Goal: Task Accomplishment & Management: Manage account settings

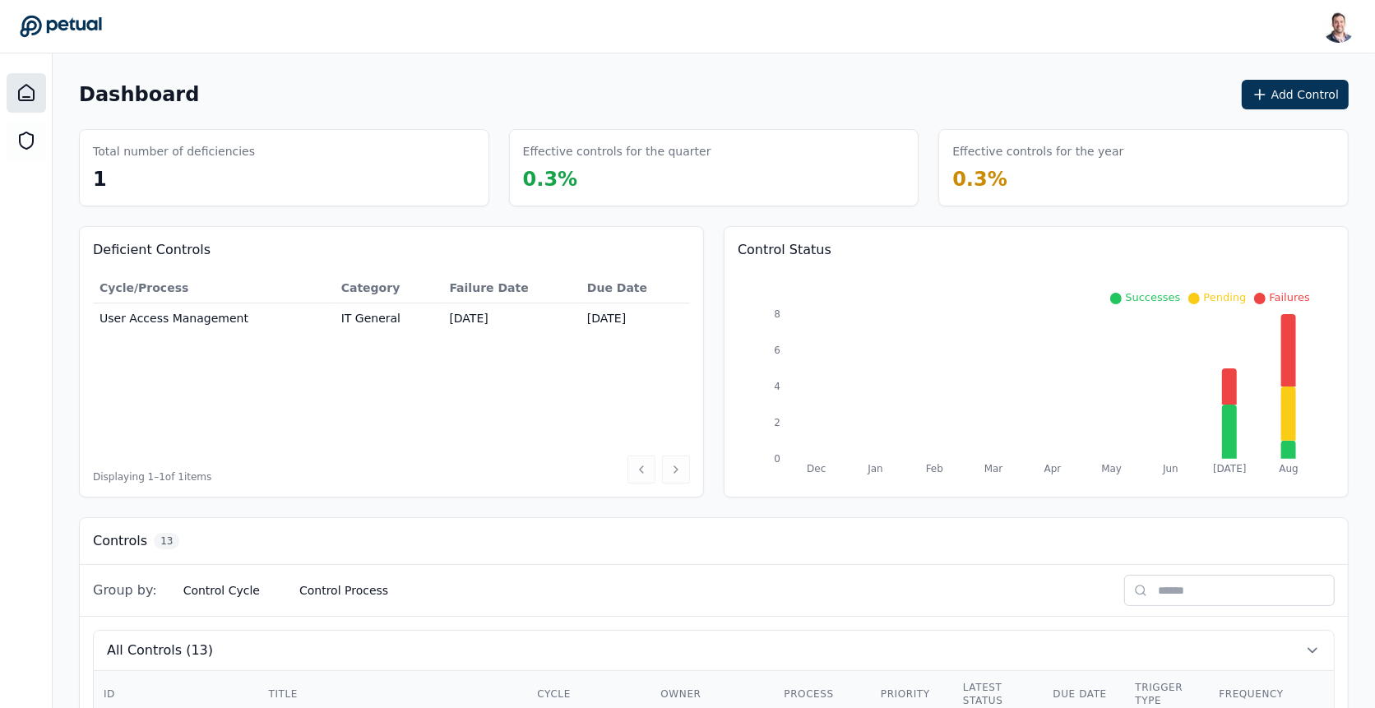
click at [1268, 90] on icon at bounding box center [1259, 94] width 16 height 16
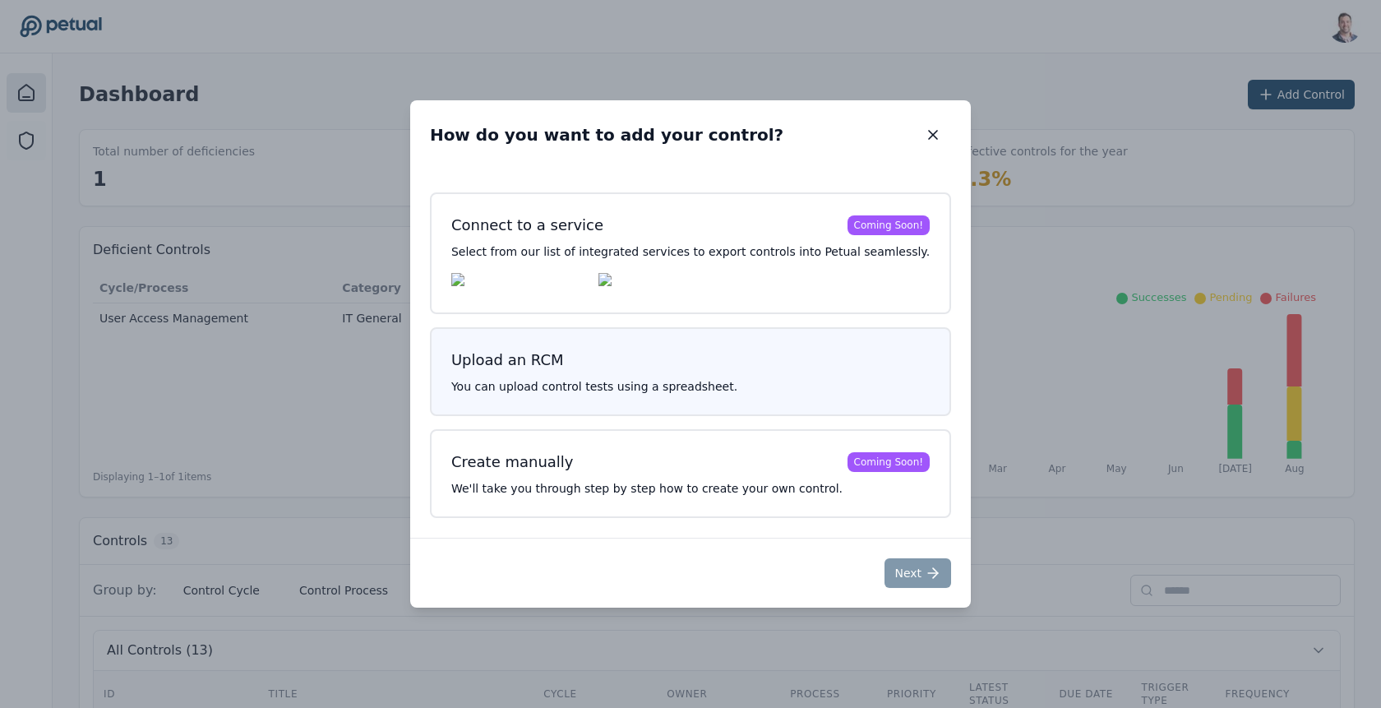
click at [691, 363] on h3 "Upload an RCM" at bounding box center [690, 360] width 479 height 23
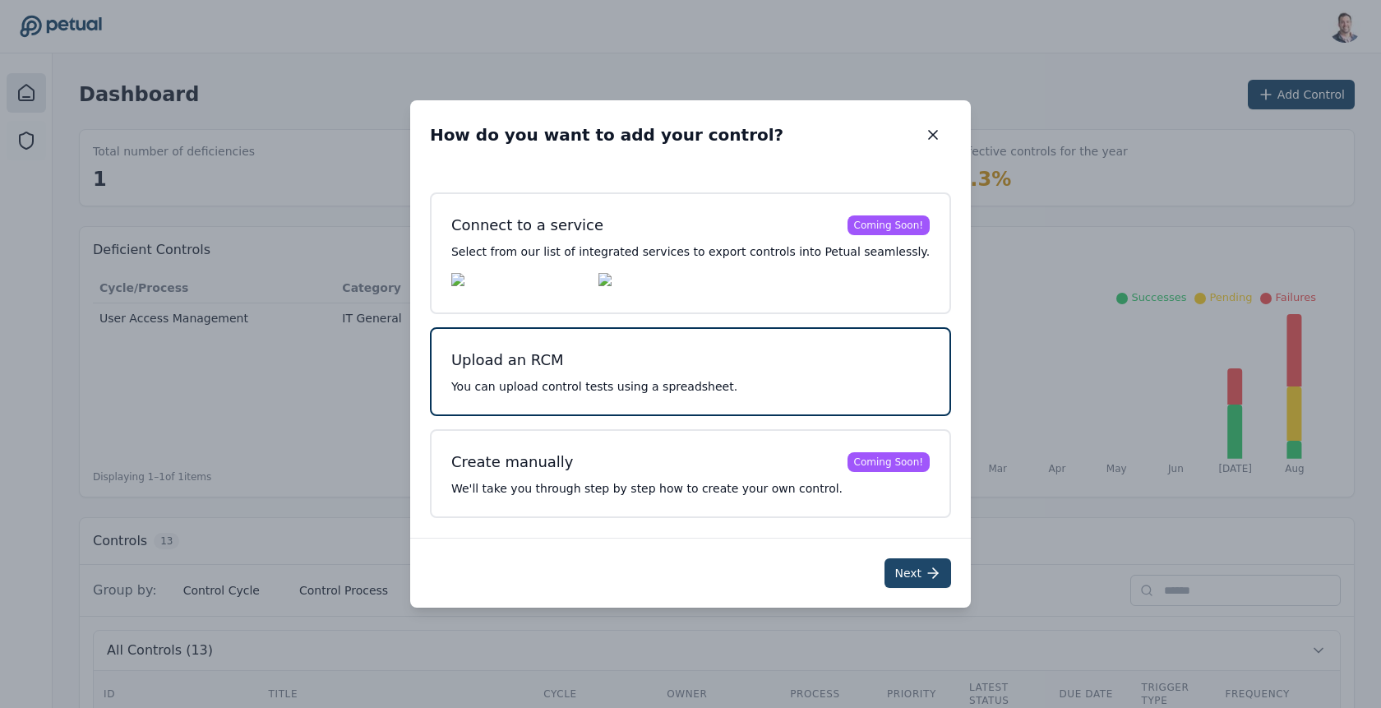
click at [903, 577] on button "Next" at bounding box center [918, 573] width 67 height 30
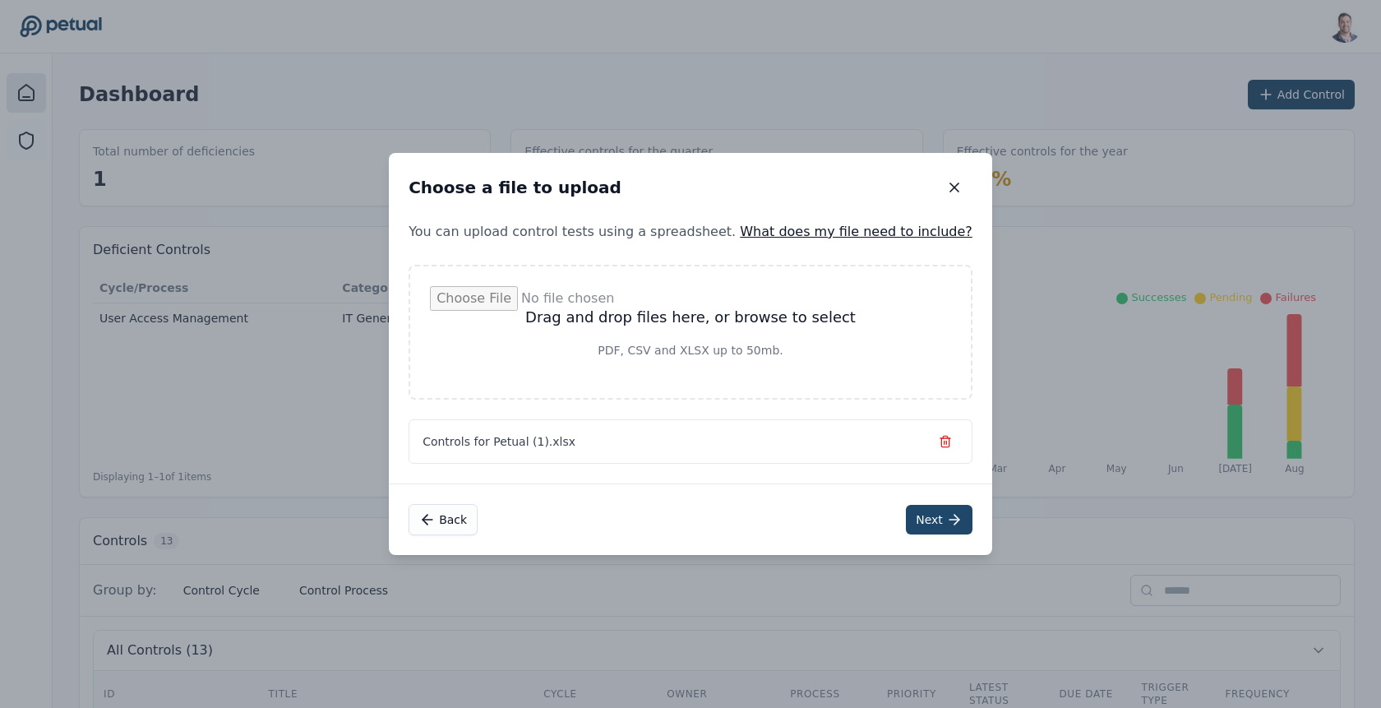
click at [906, 521] on button "Next" at bounding box center [939, 520] width 67 height 30
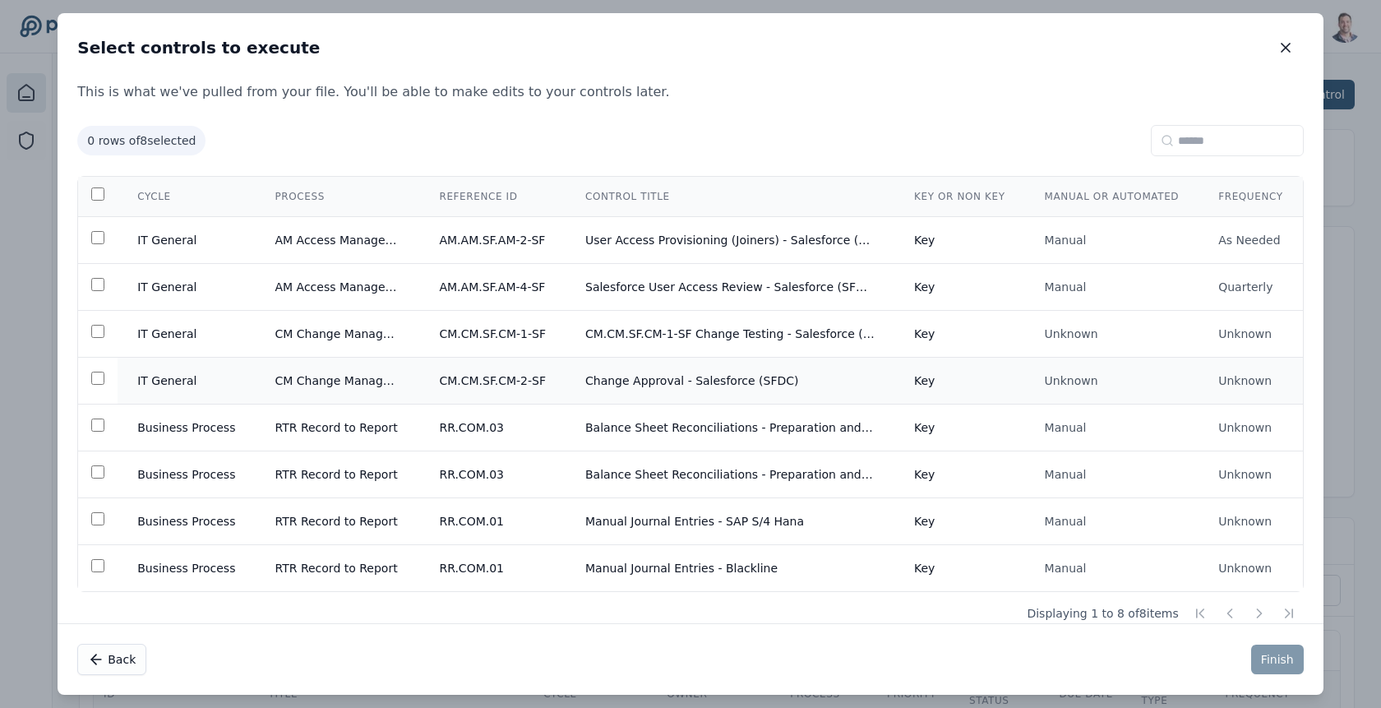
scroll to position [18, 0]
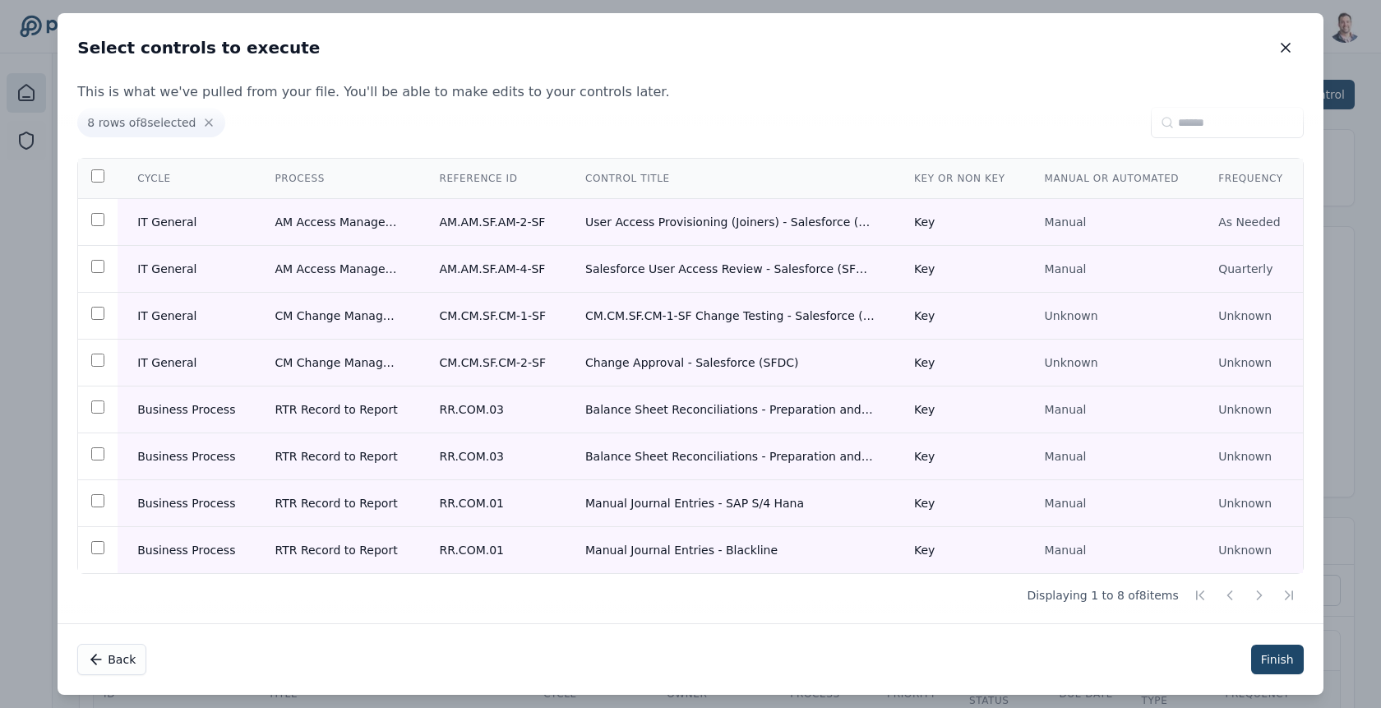
click at [1274, 658] on button "Finish" at bounding box center [1277, 660] width 53 height 30
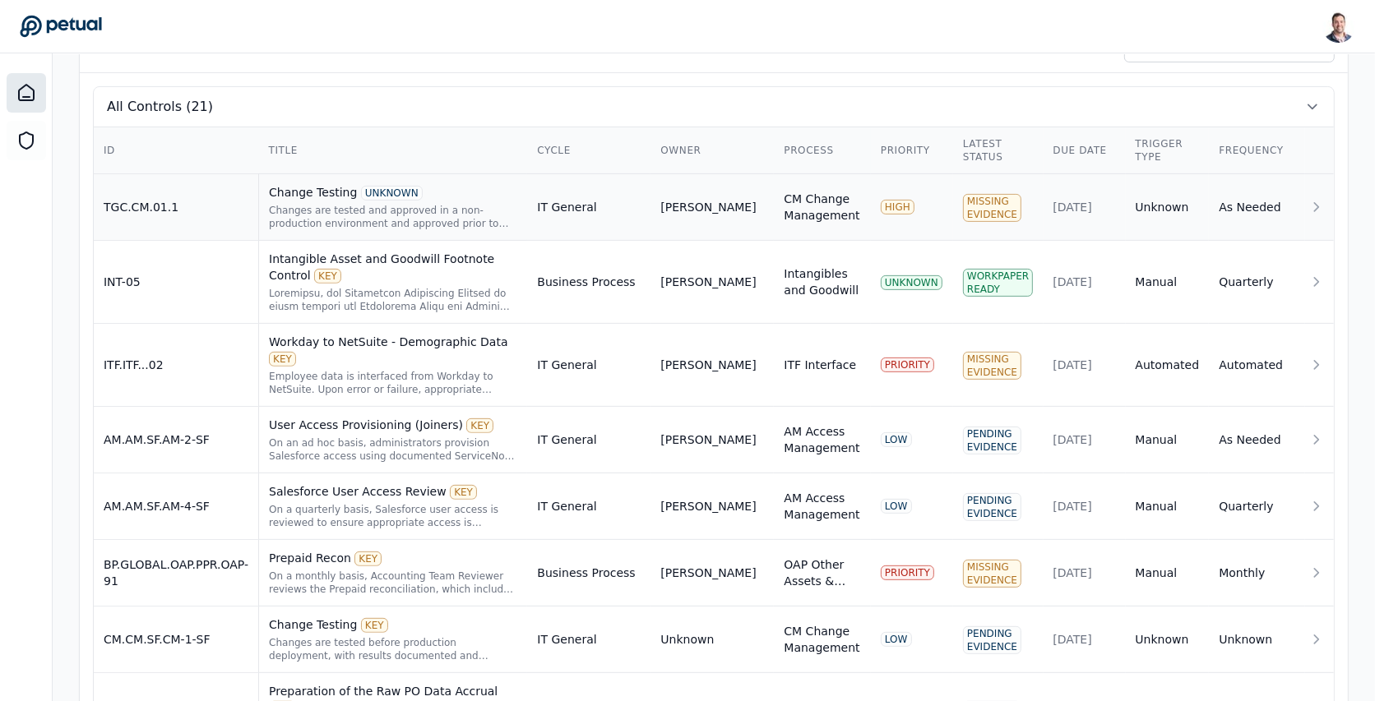
scroll to position [374, 0]
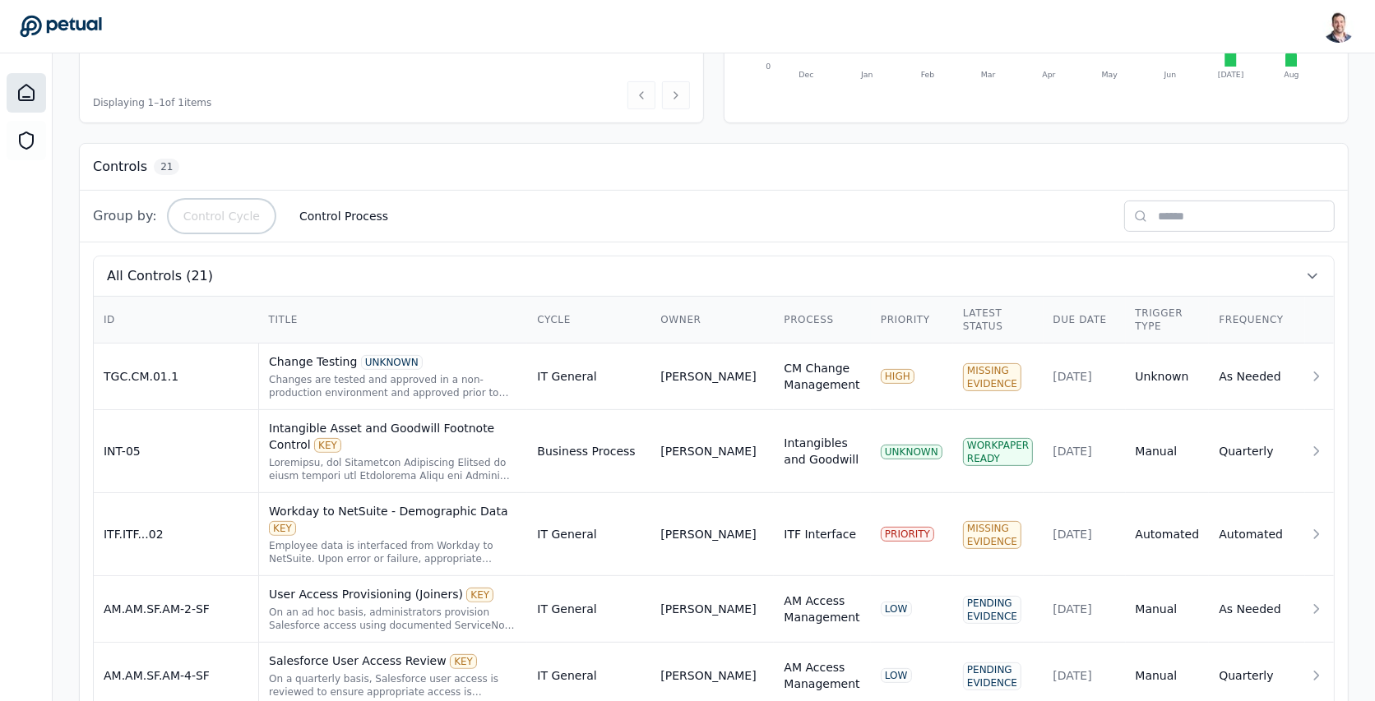
click at [233, 215] on button "Control Cycle" at bounding box center [221, 216] width 103 height 30
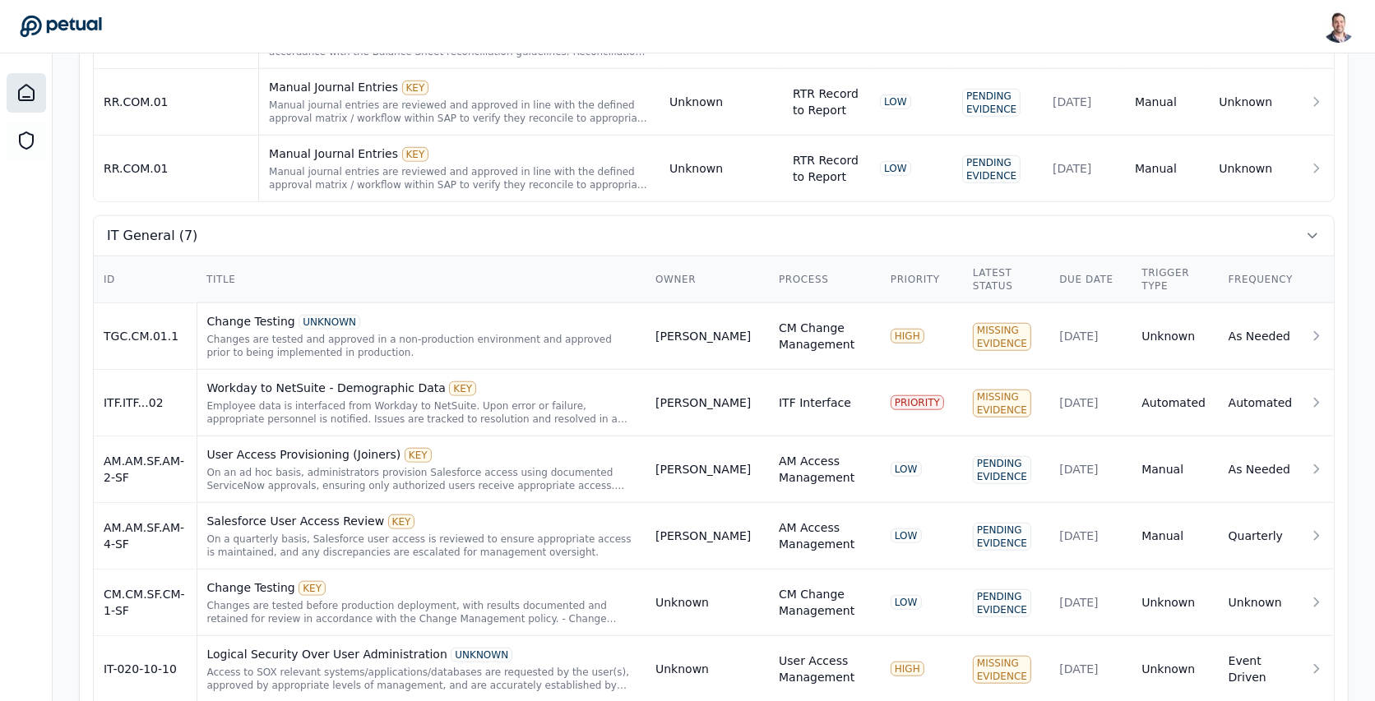
scroll to position [1529, 0]
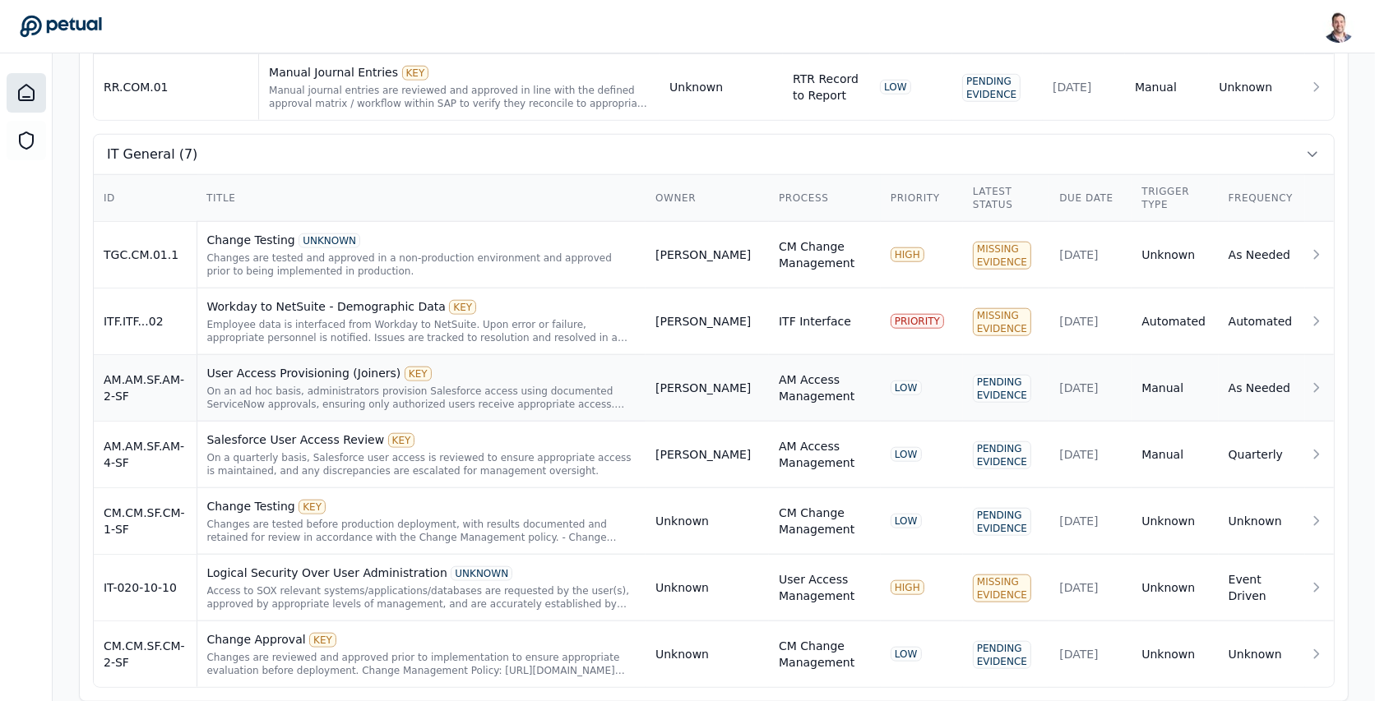
click at [524, 385] on div "On an ad hoc basis, administrators provision Salesforce access using documented…" at bounding box center [421, 398] width 429 height 26
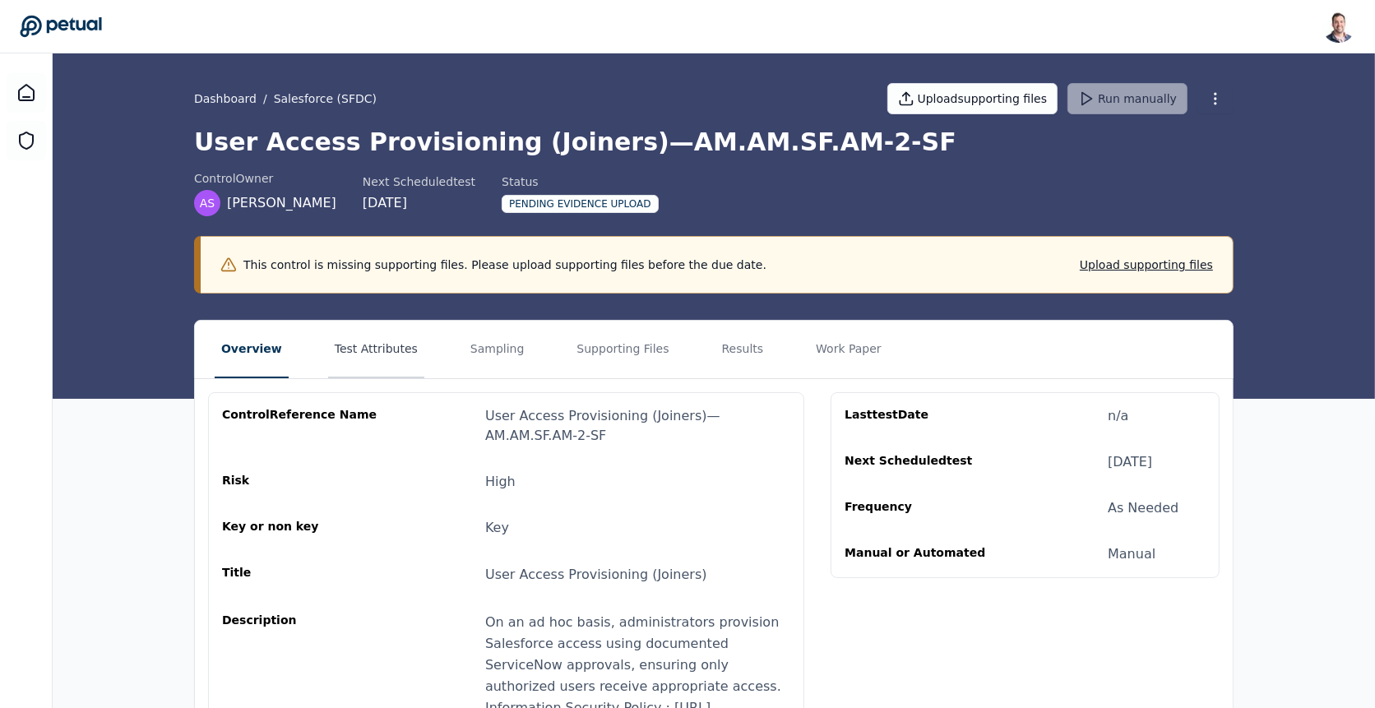
click at [370, 325] on button "Test Attributes" at bounding box center [376, 350] width 96 height 58
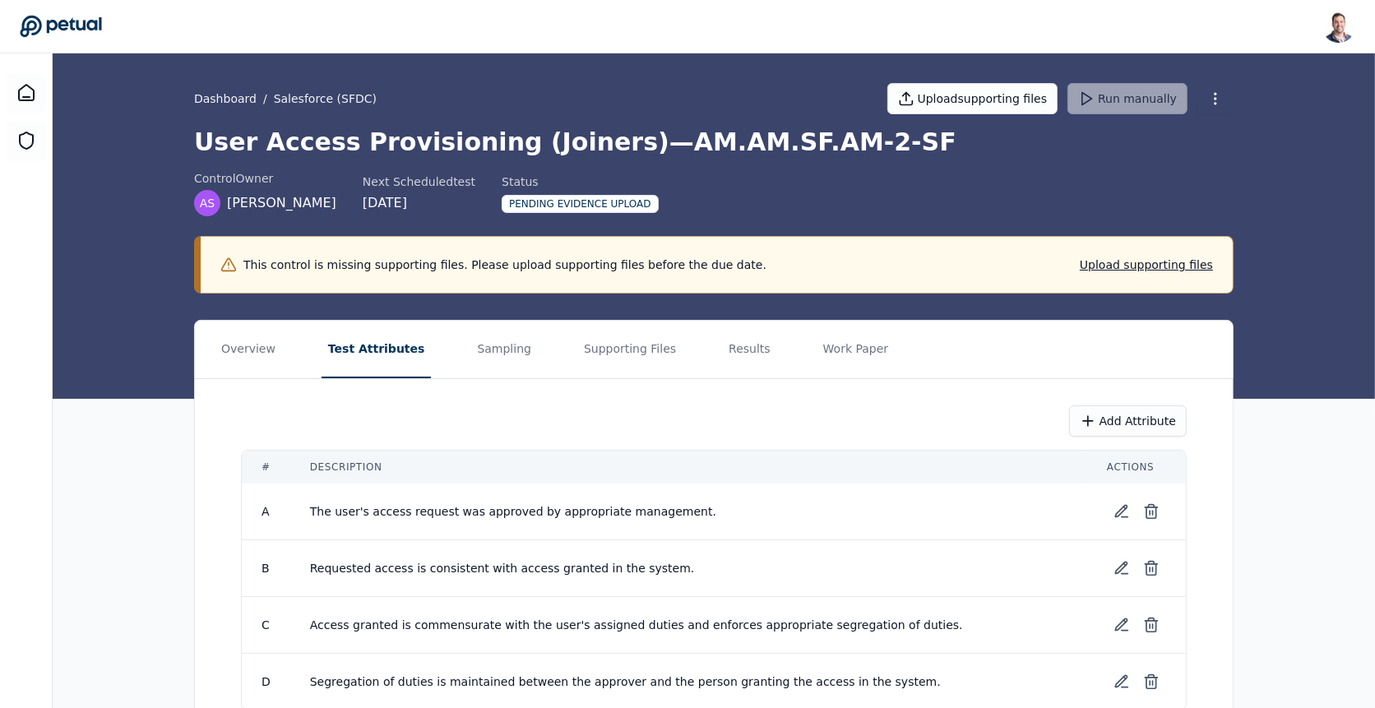
scroll to position [76, 0]
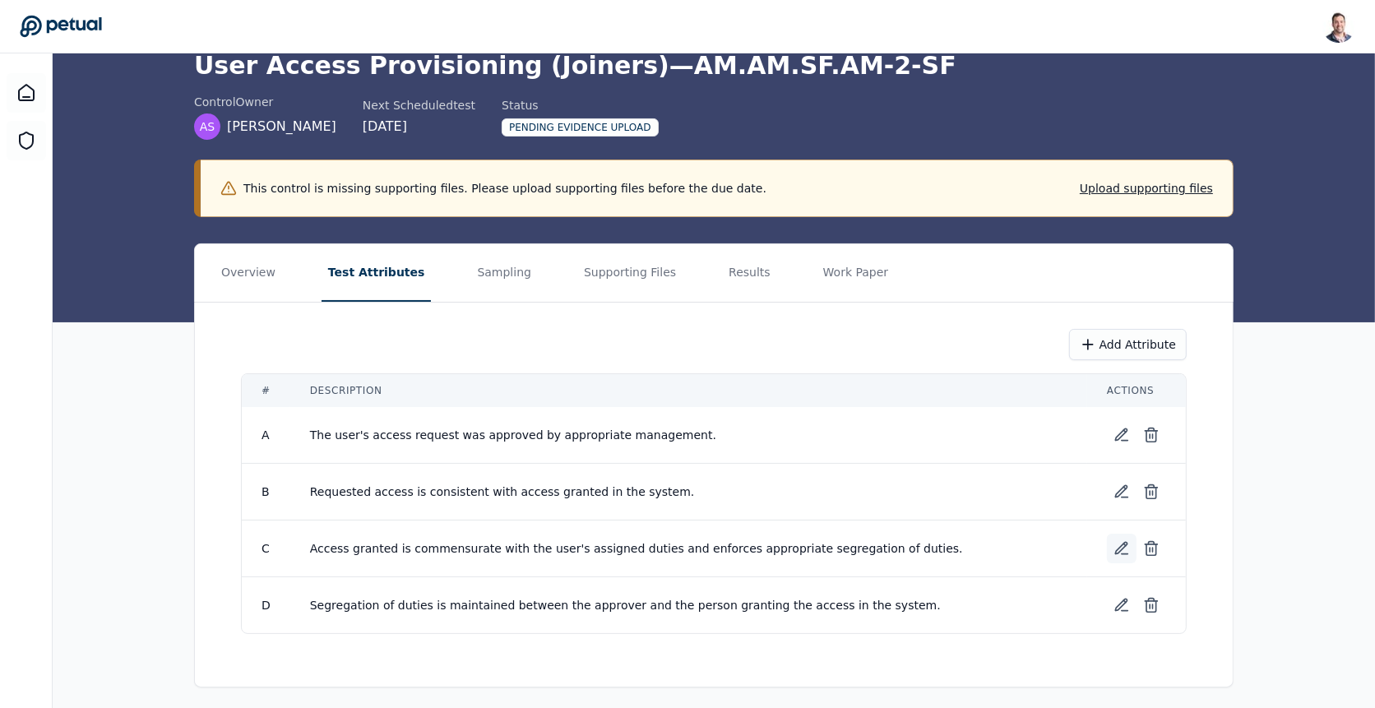
click at [1120, 540] on icon at bounding box center [1121, 548] width 16 height 16
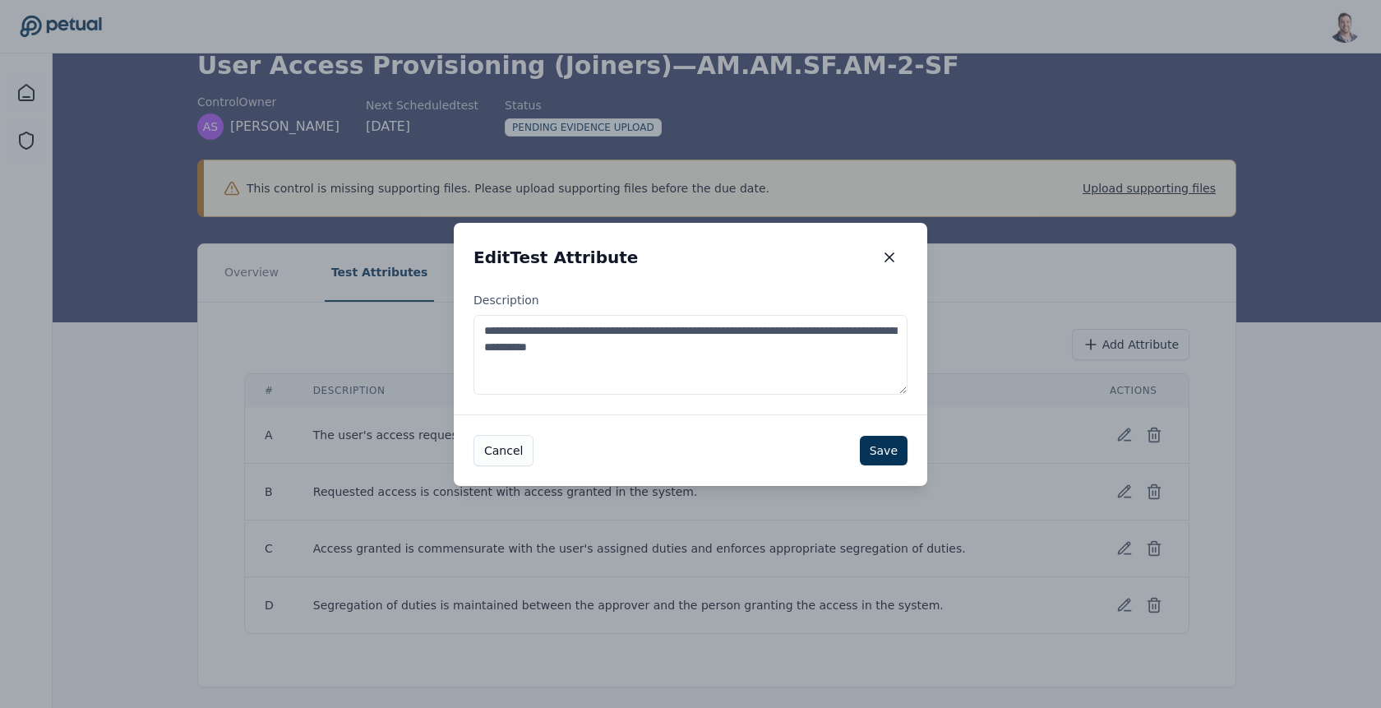
click at [800, 366] on textarea "**********" at bounding box center [691, 355] width 434 height 80
click at [895, 260] on icon "button" at bounding box center [889, 257] width 16 height 16
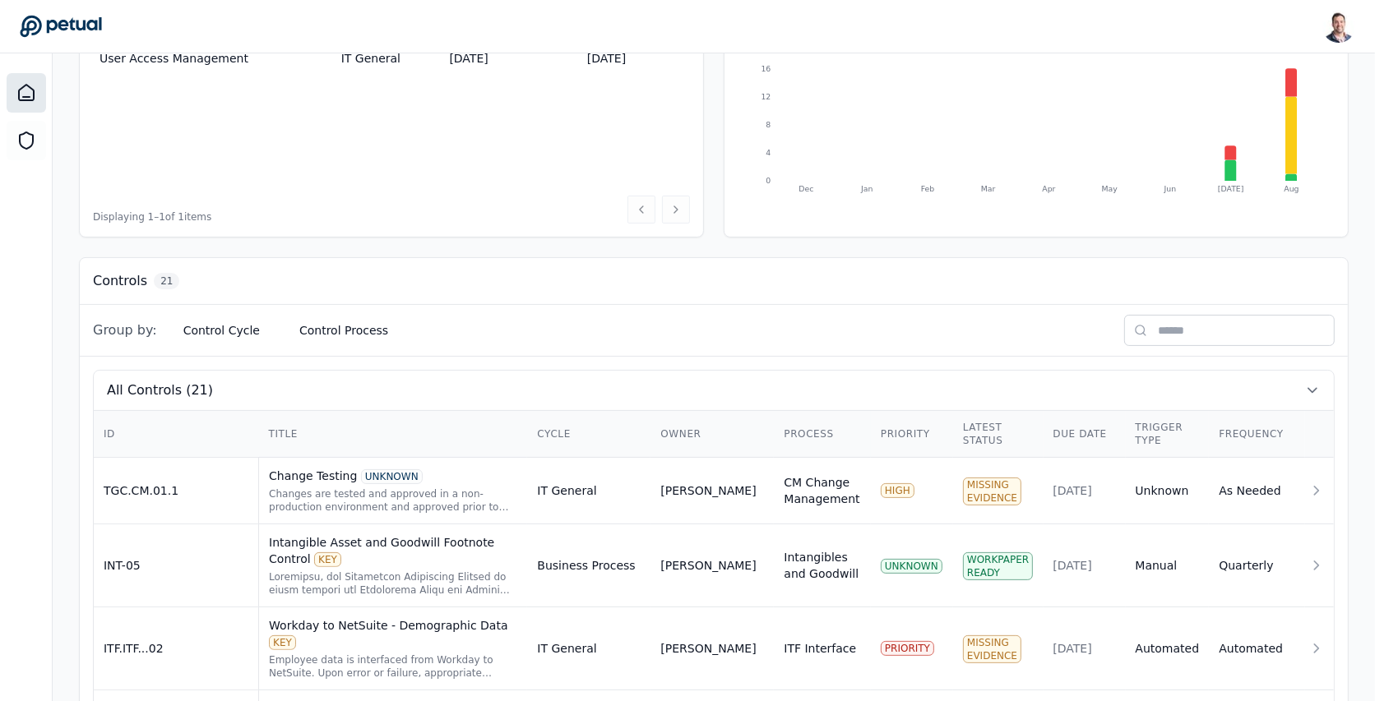
scroll to position [528, 0]
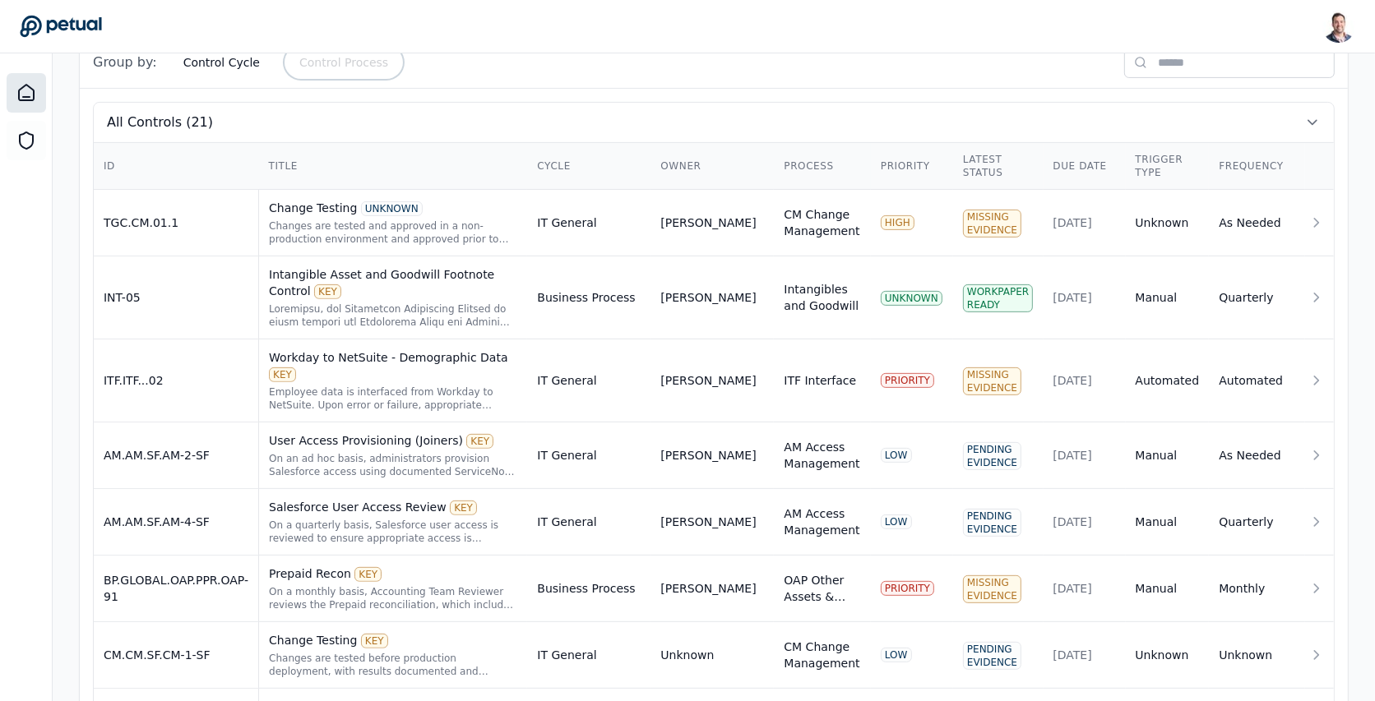
click at [322, 61] on button "Control Process" at bounding box center [343, 63] width 115 height 30
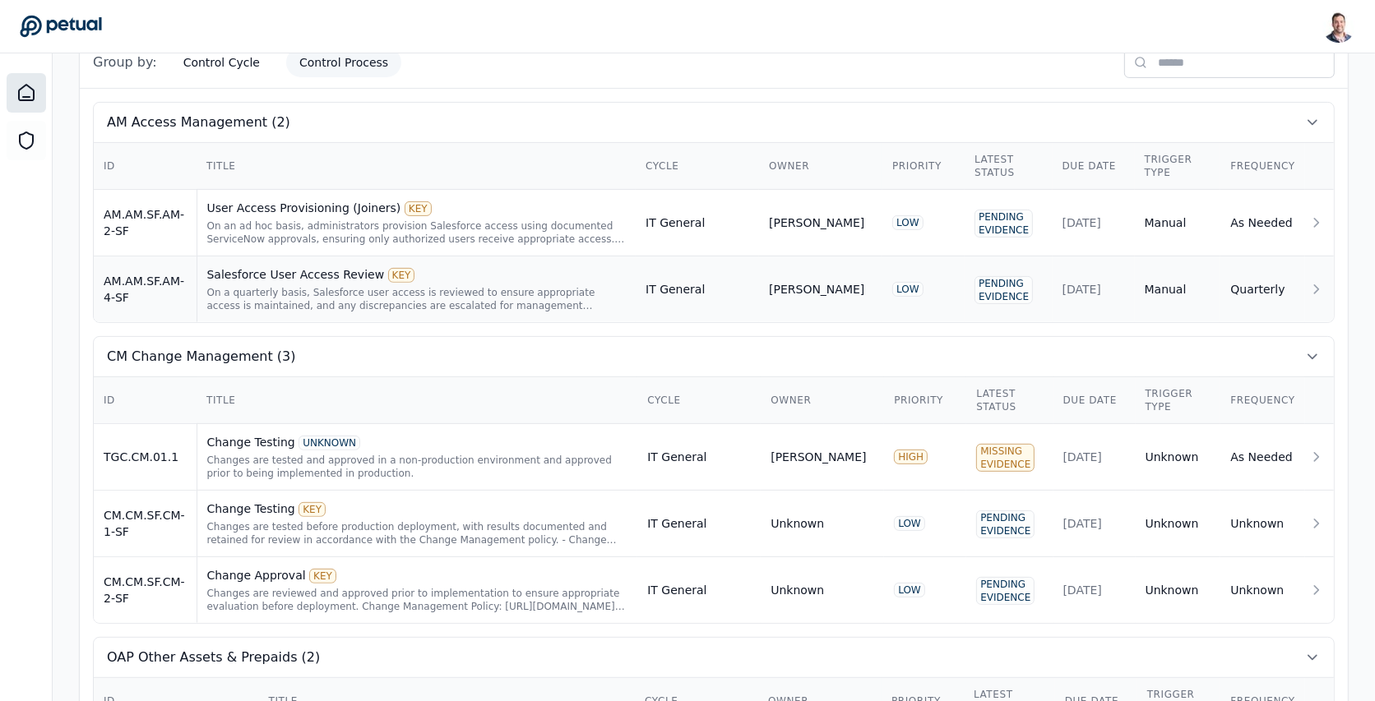
click at [359, 286] on div "On a quarterly basis, Salesforce user access is reviewed to ensure appropriate …" at bounding box center [416, 299] width 419 height 26
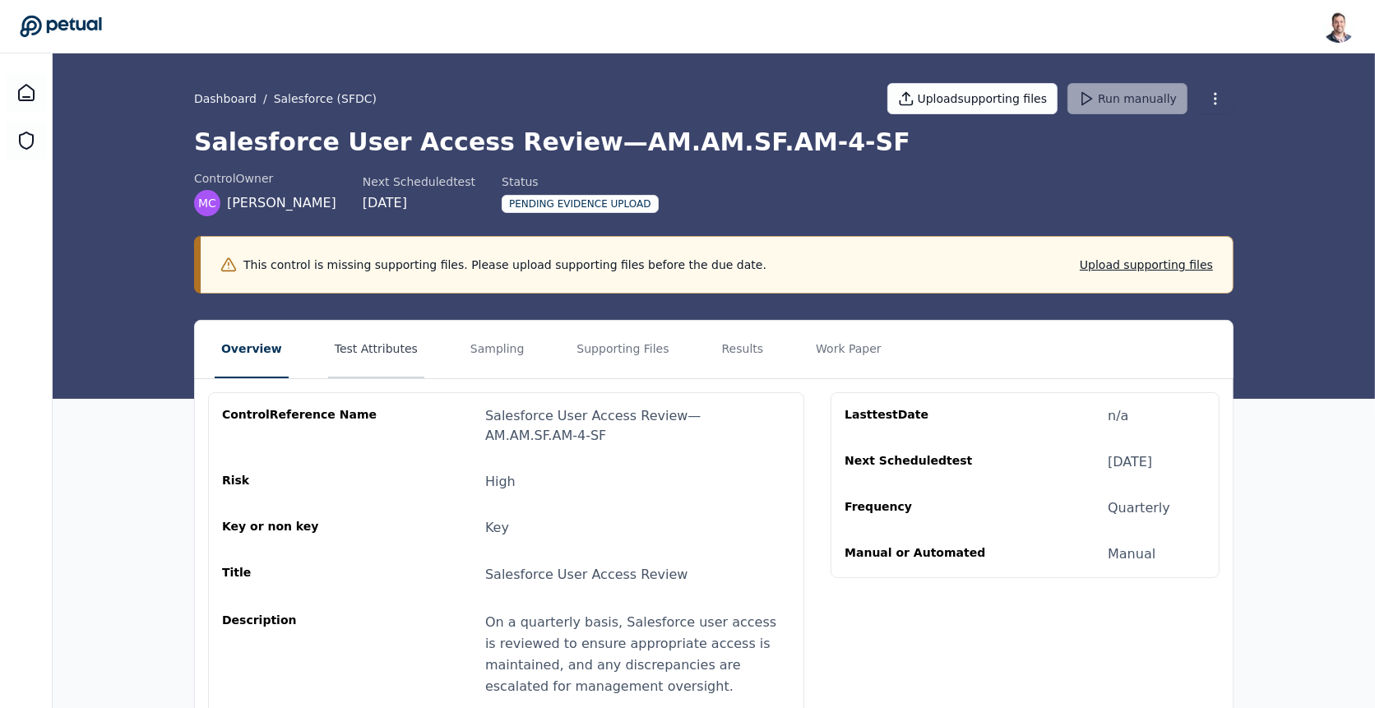
click at [356, 338] on button "Test Attributes" at bounding box center [376, 350] width 96 height 58
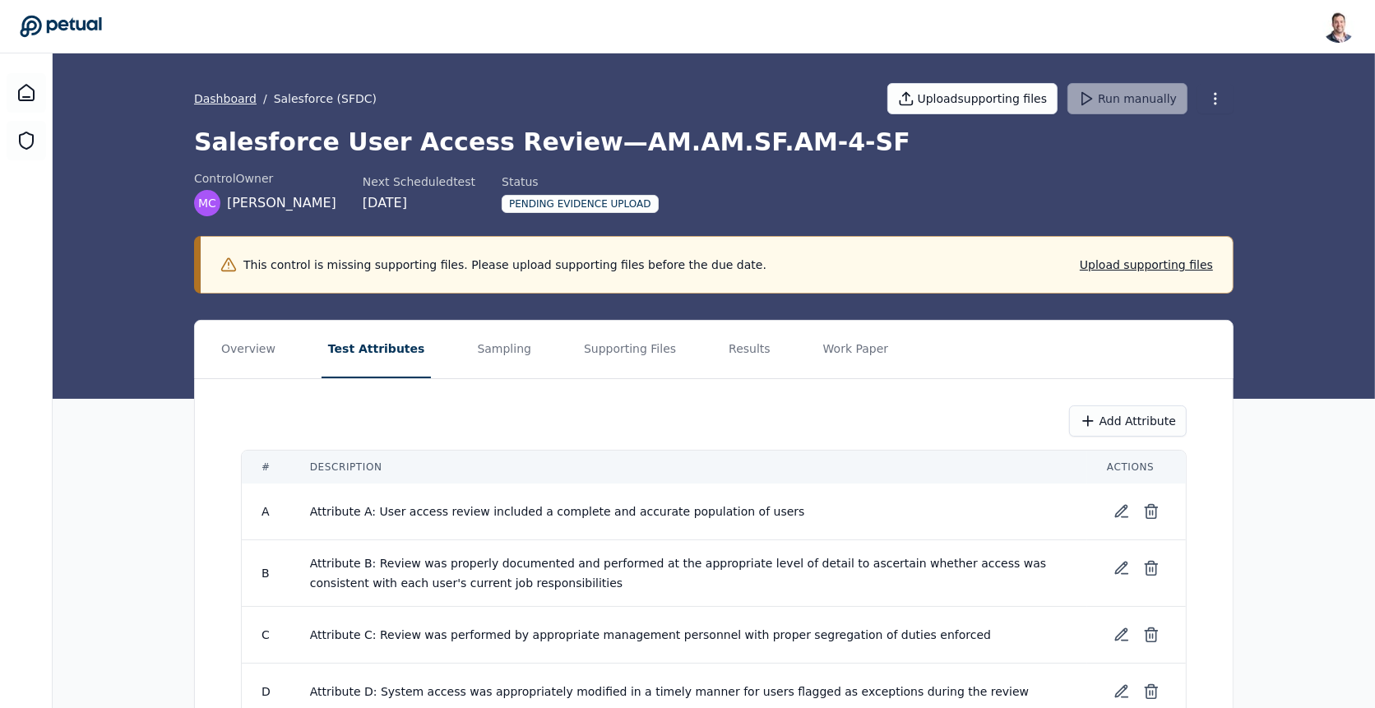
click at [217, 97] on link "Dashboard" at bounding box center [225, 98] width 62 height 16
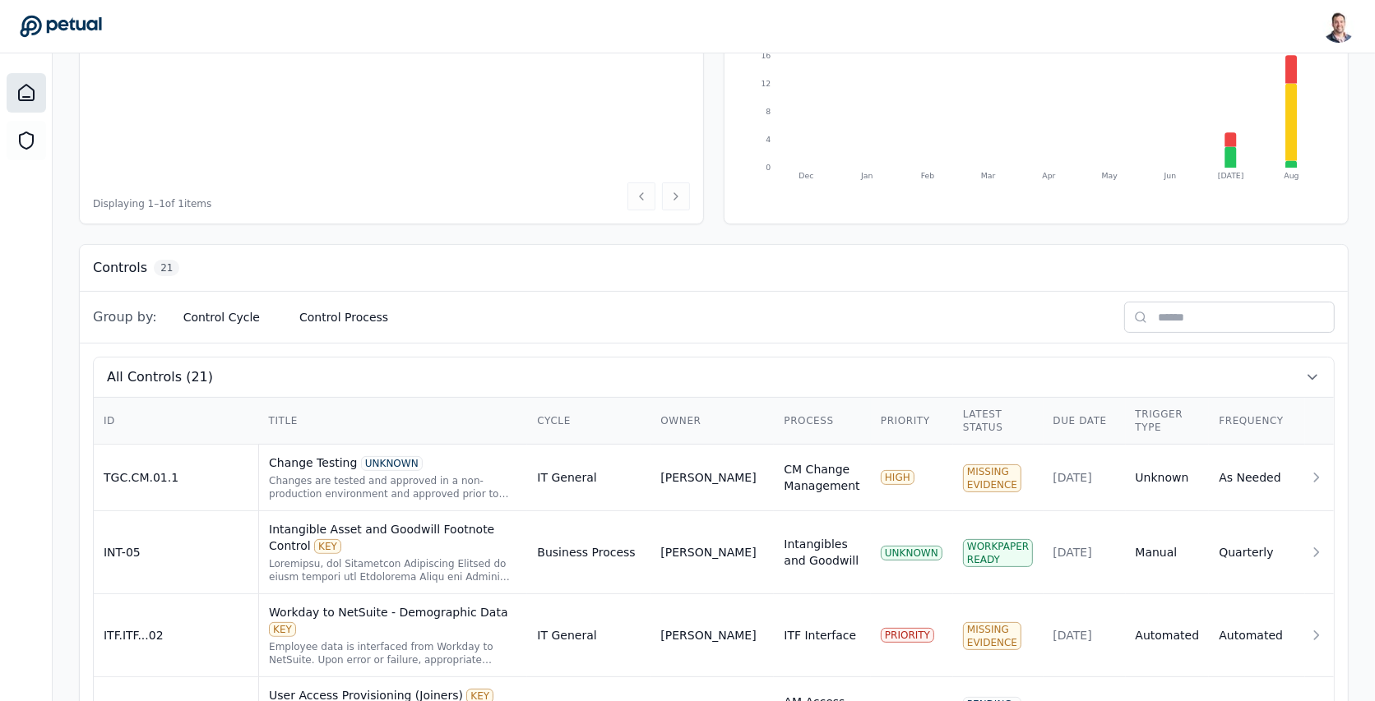
scroll to position [383, 0]
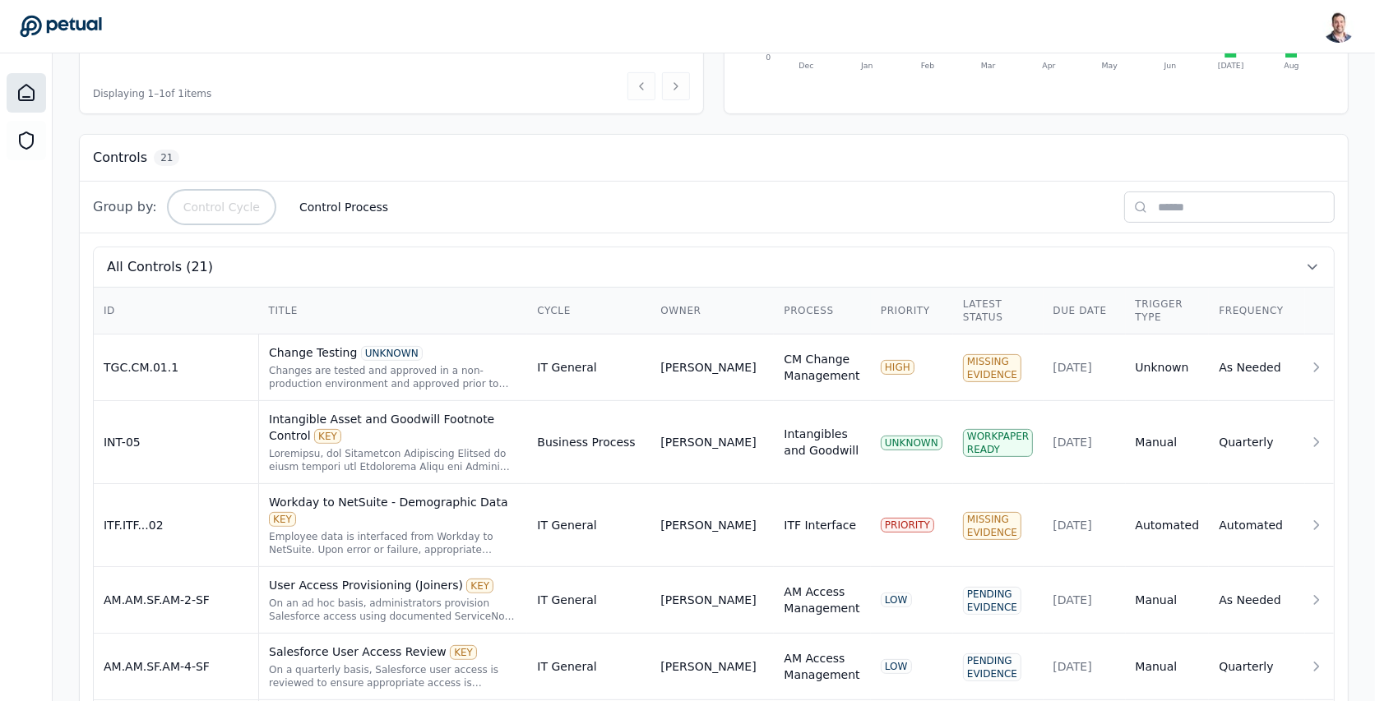
click at [220, 197] on button "Control Cycle" at bounding box center [221, 207] width 103 height 30
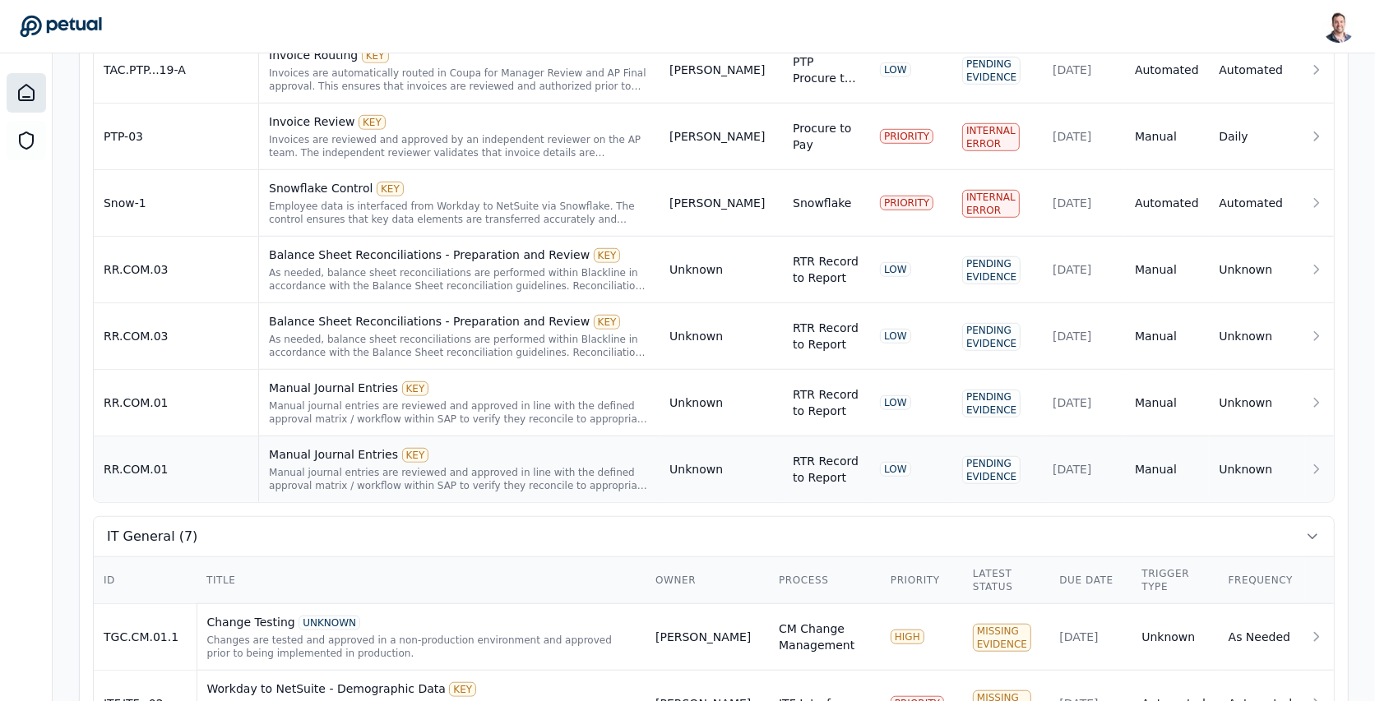
scroll to position [1139, 0]
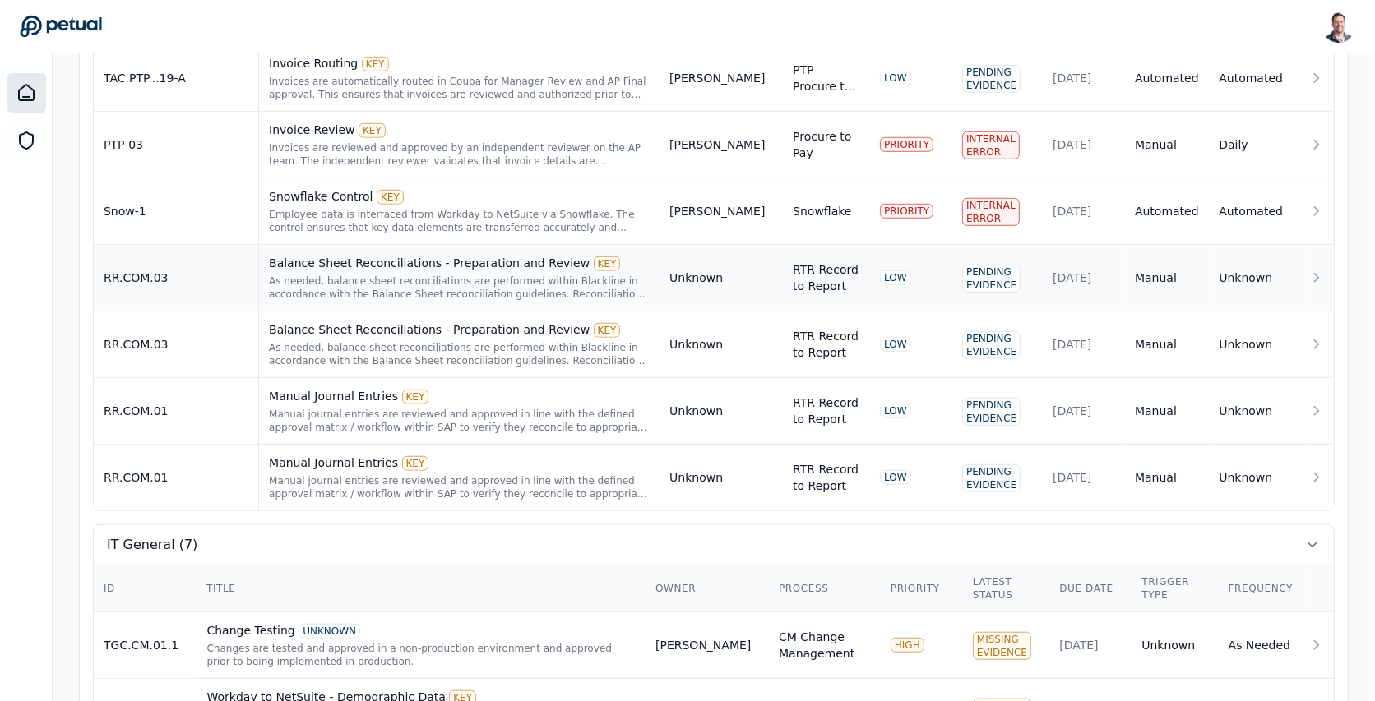
click at [491, 279] on div "As needed, balance sheet reconciliations are performed within Blackline in acco…" at bounding box center [459, 288] width 381 height 26
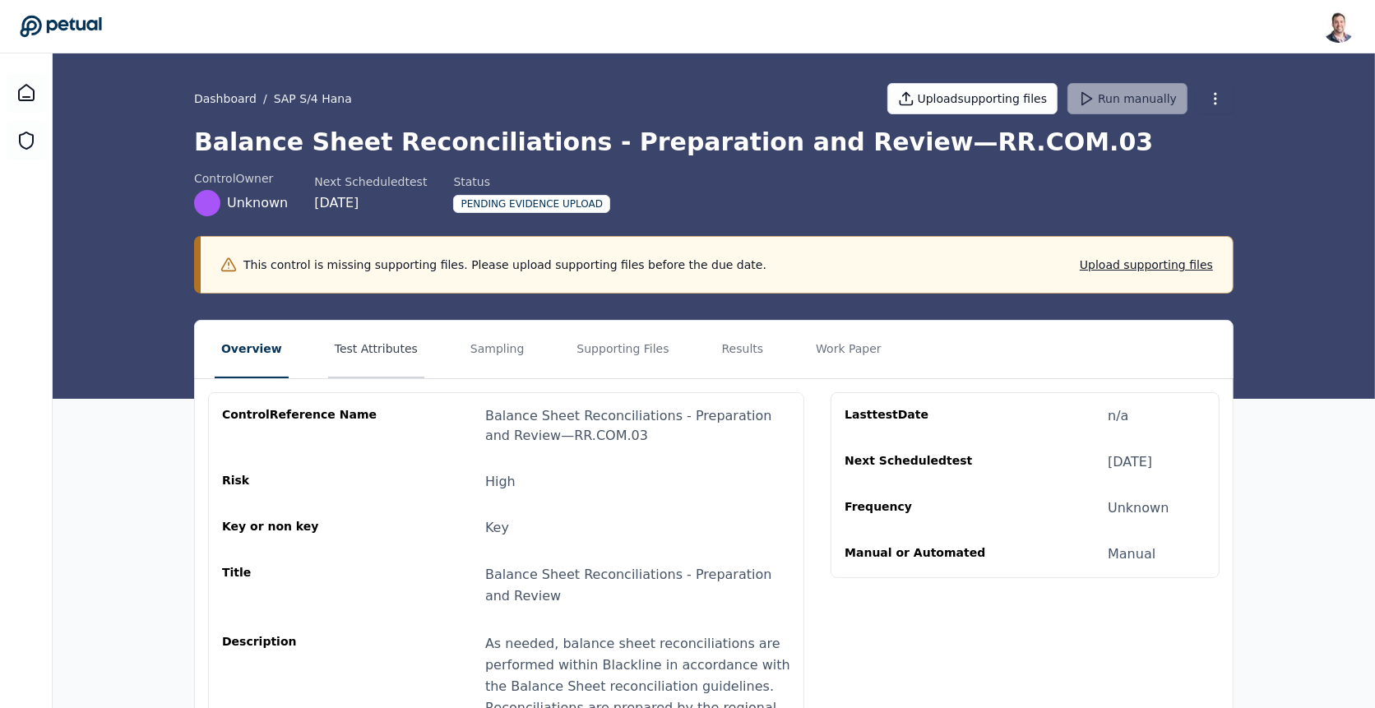
click at [396, 351] on button "Test Attributes" at bounding box center [376, 350] width 96 height 58
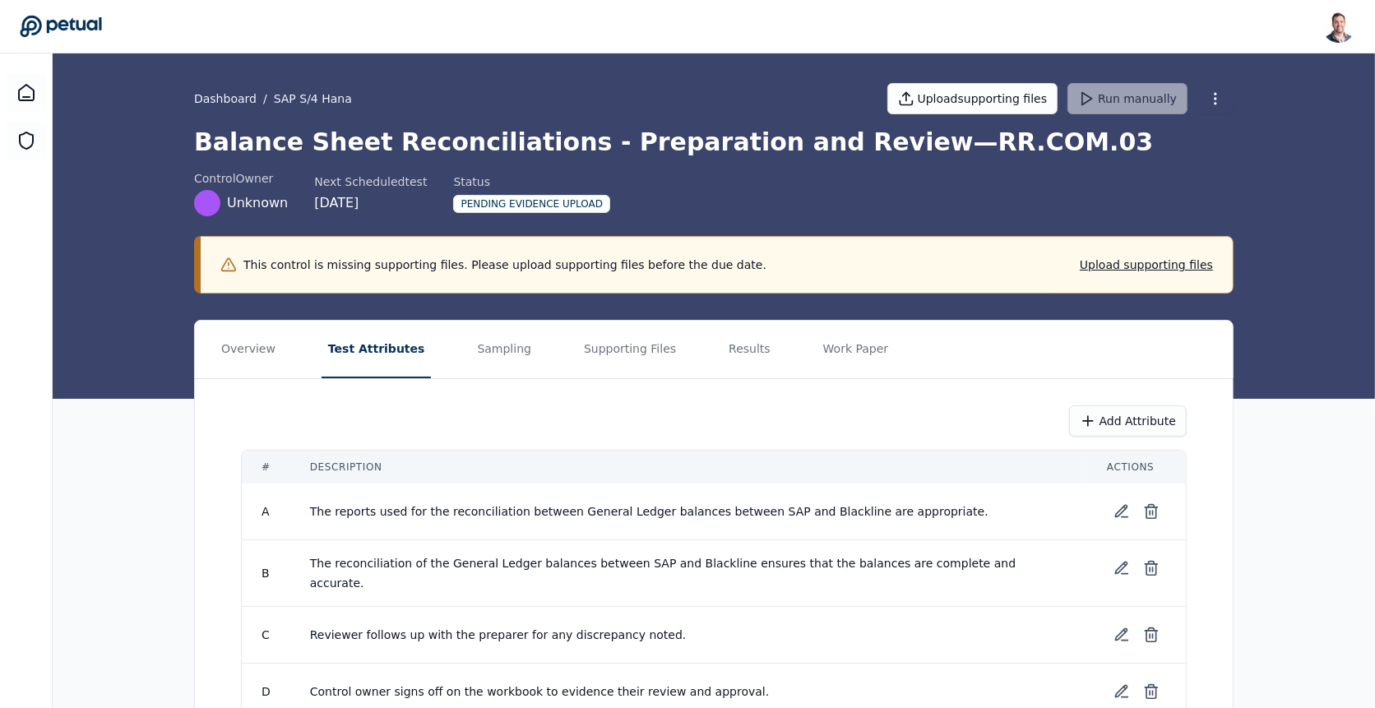
scroll to position [76, 0]
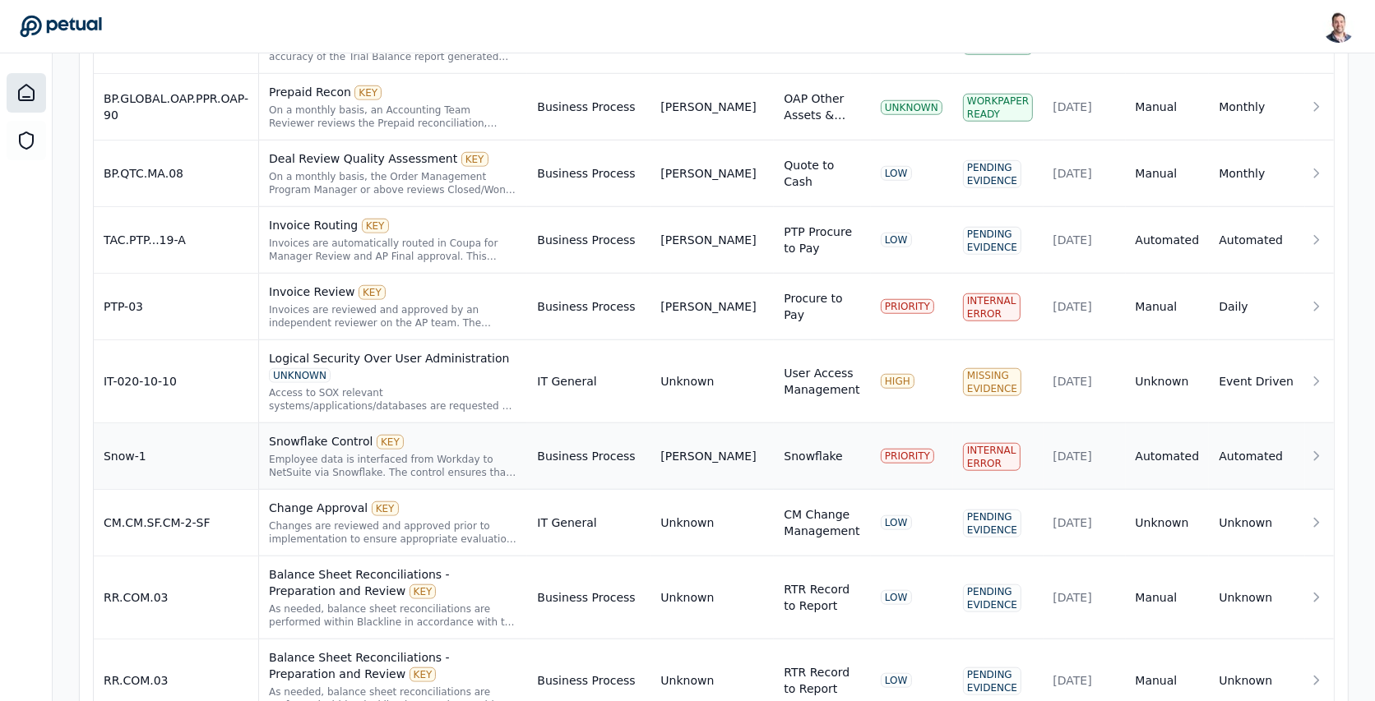
scroll to position [1429, 0]
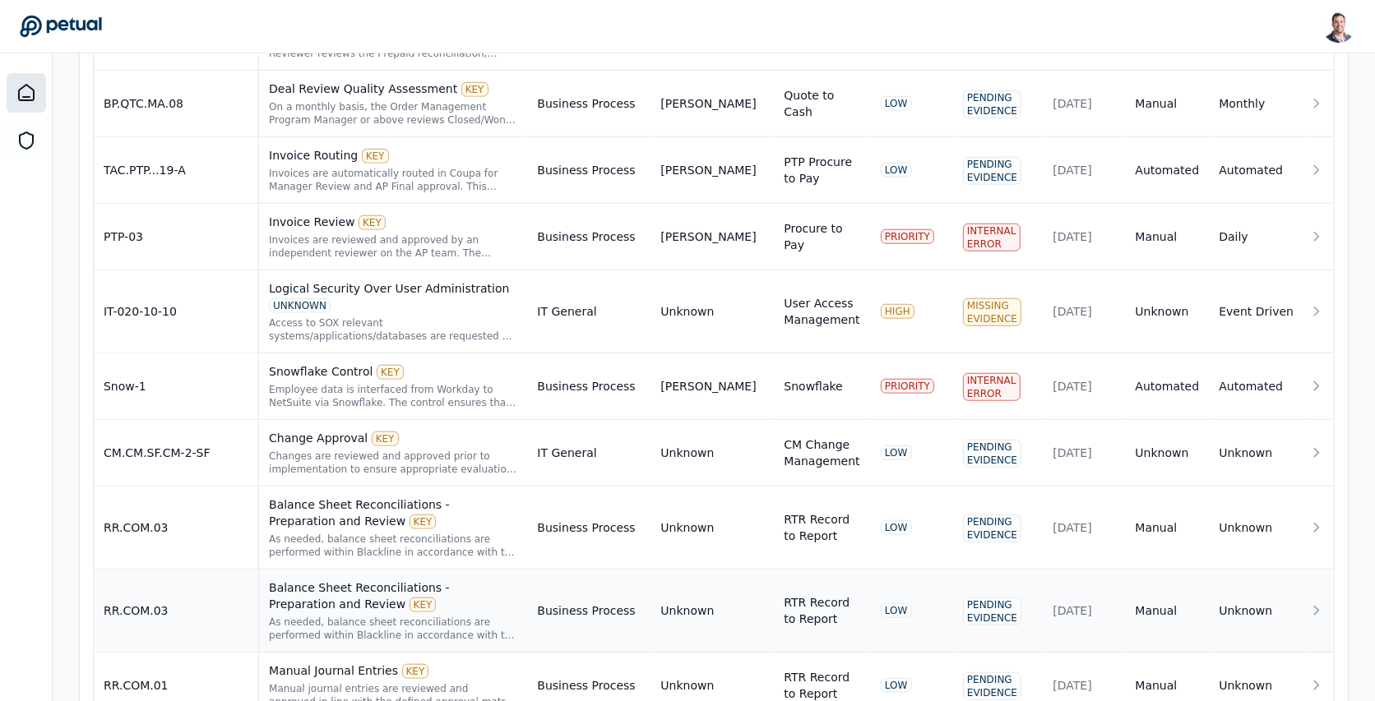
click at [497, 616] on div "As needed, balance sheet reconciliations are performed within Blackline in acco…" at bounding box center [393, 629] width 248 height 26
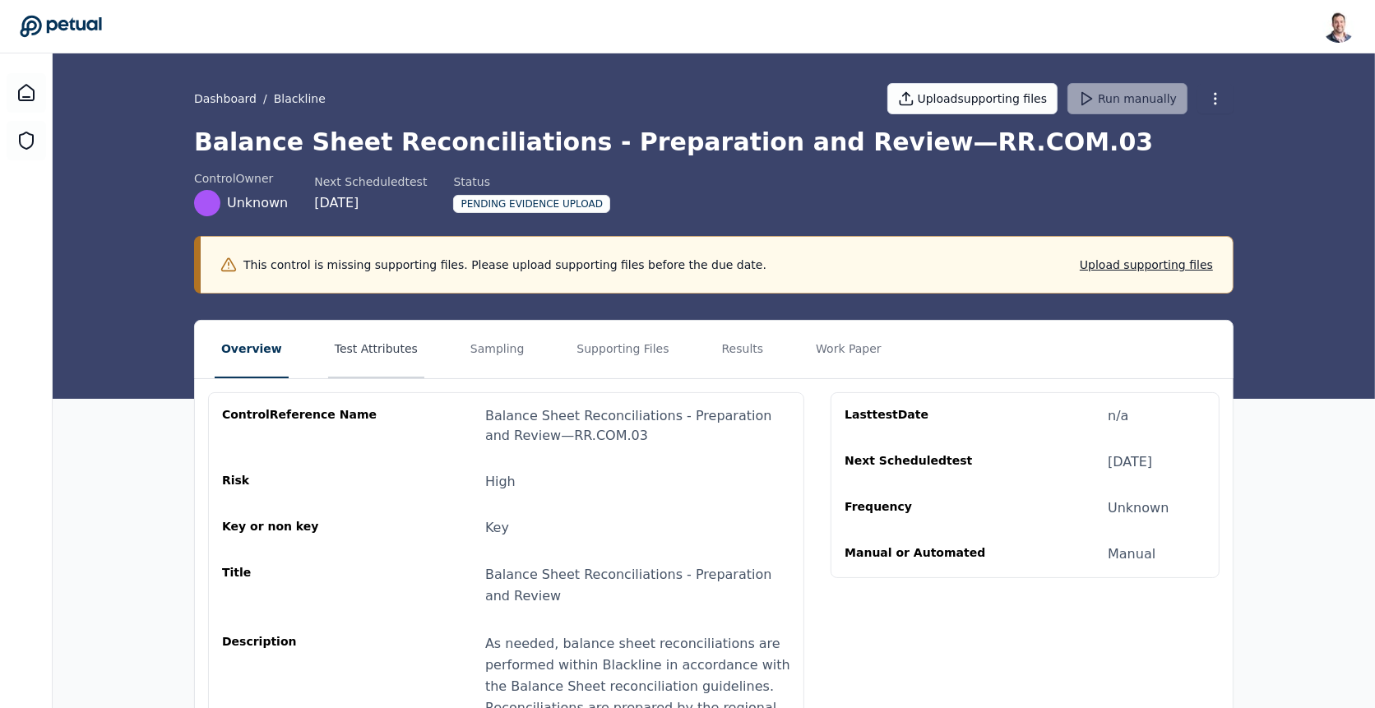
click at [360, 340] on button "Test Attributes" at bounding box center [376, 350] width 96 height 58
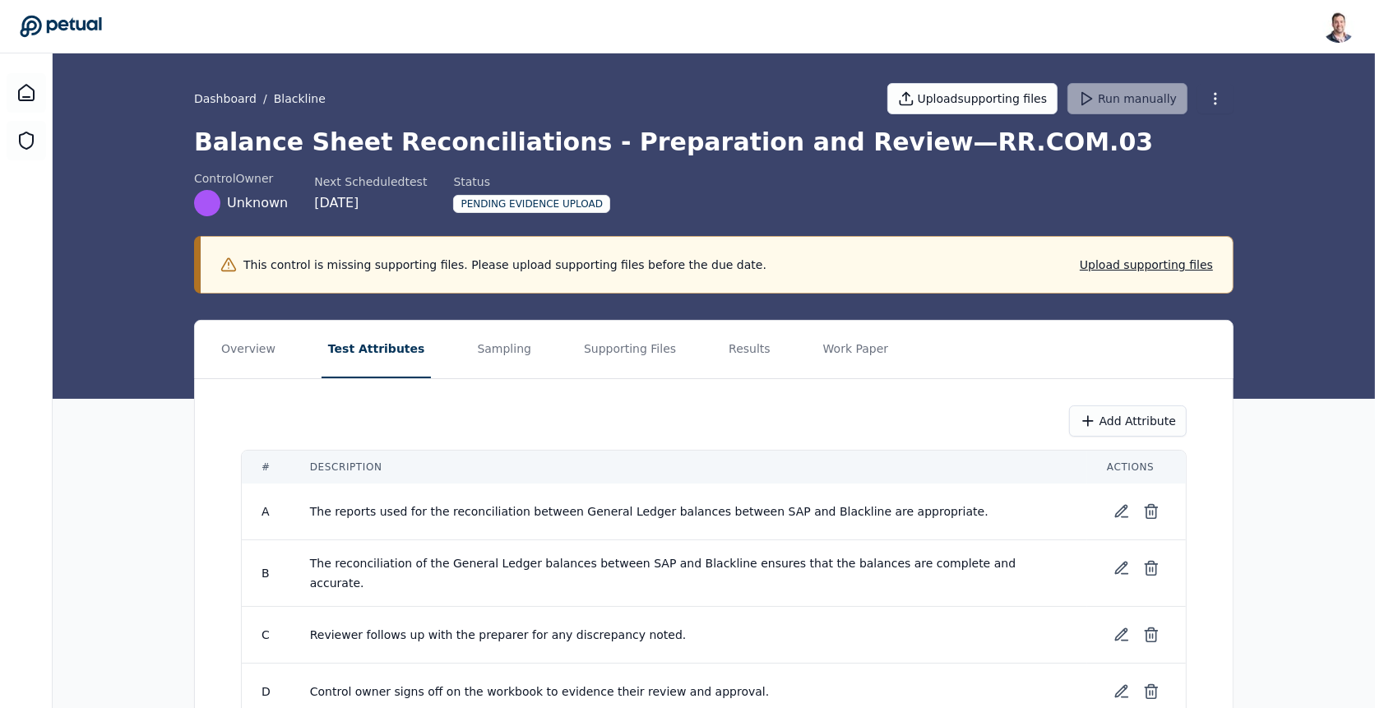
scroll to position [76, 0]
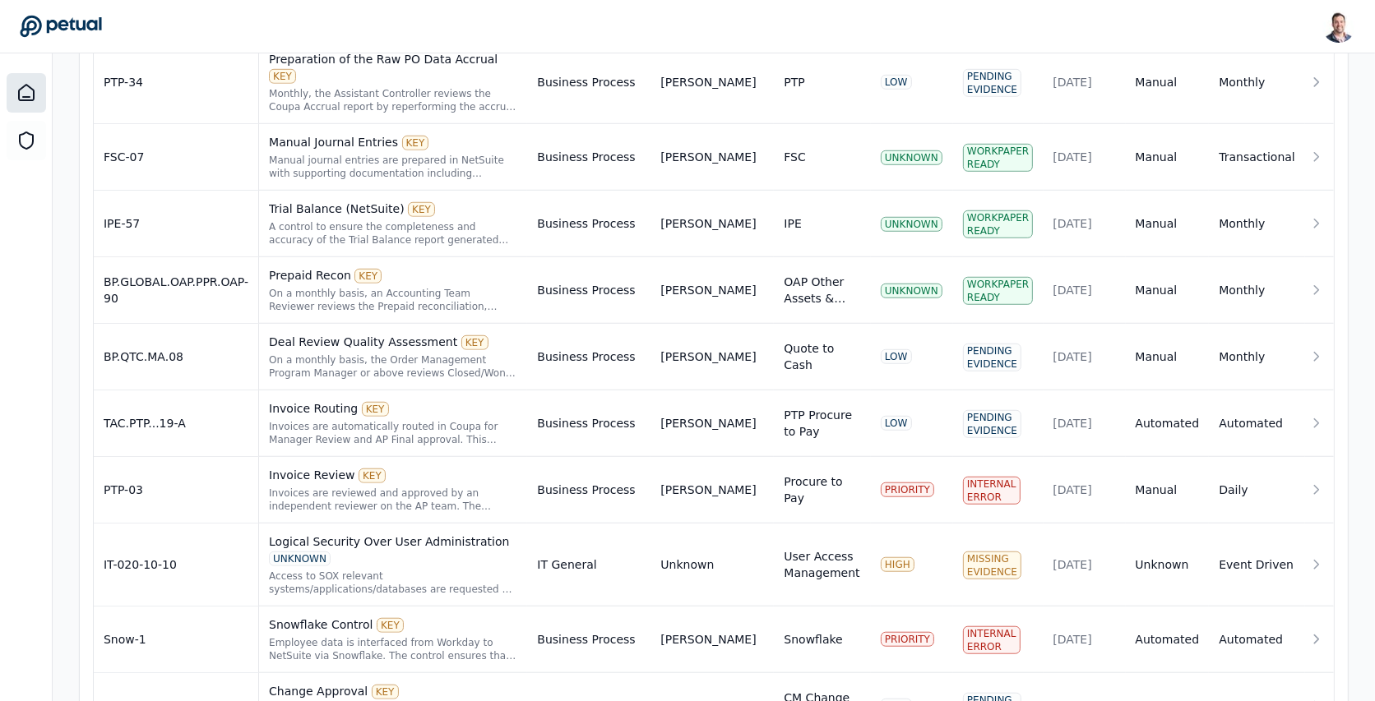
scroll to position [1429, 0]
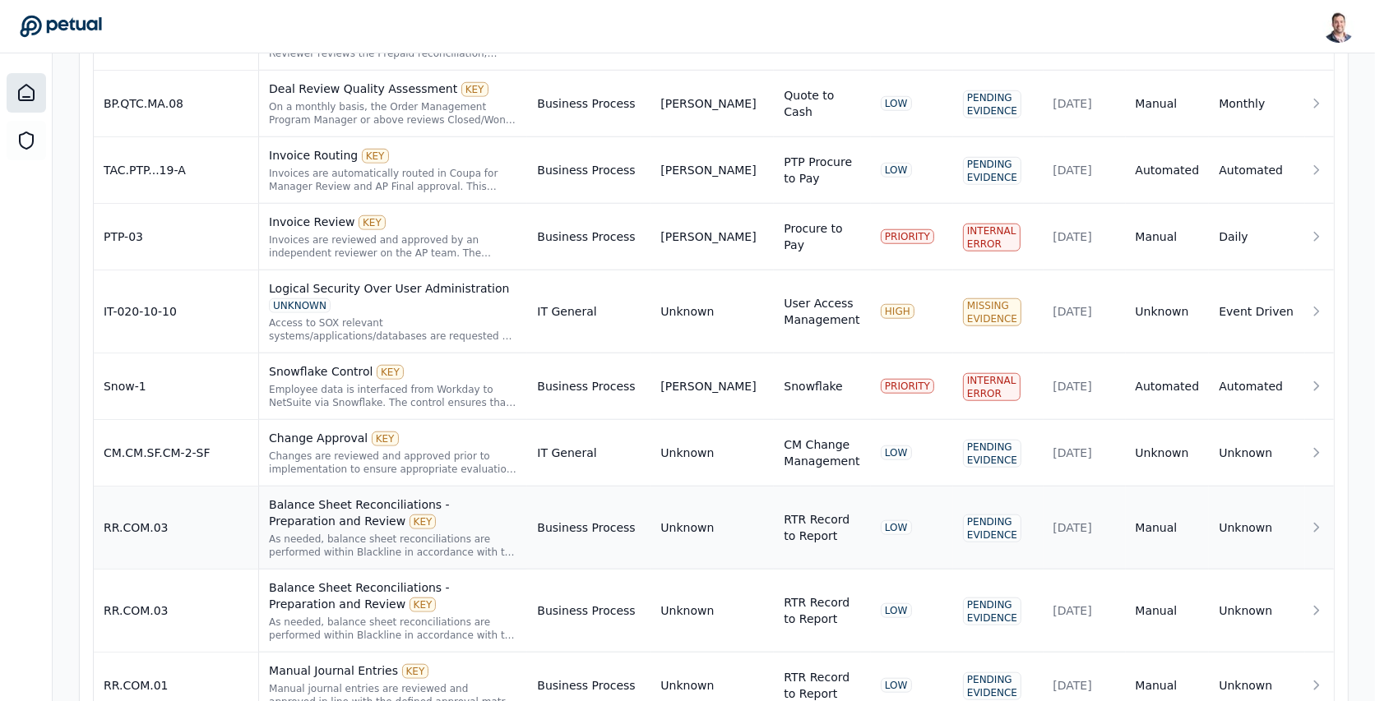
click at [486, 497] on div "Balance Sheet Reconciliations - Preparation and Review KEY" at bounding box center [393, 513] width 248 height 33
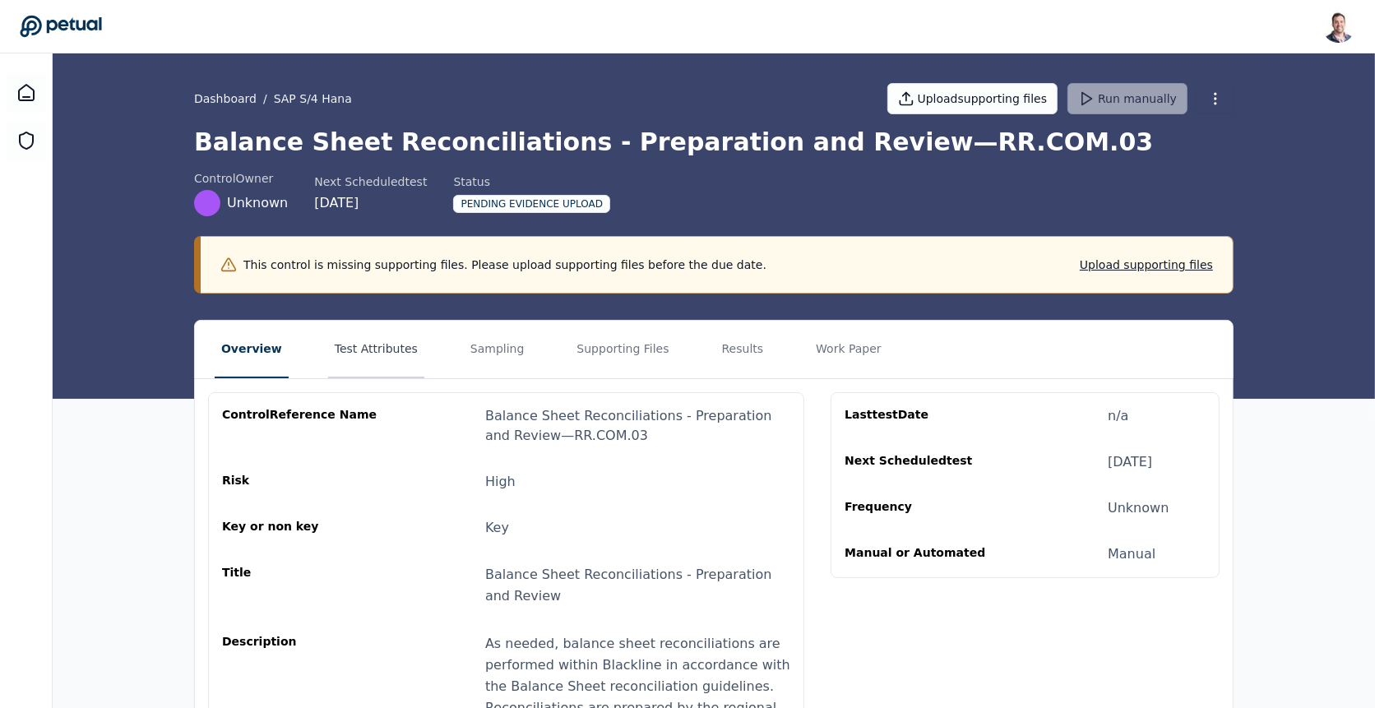
click at [383, 363] on button "Test Attributes" at bounding box center [376, 350] width 96 height 58
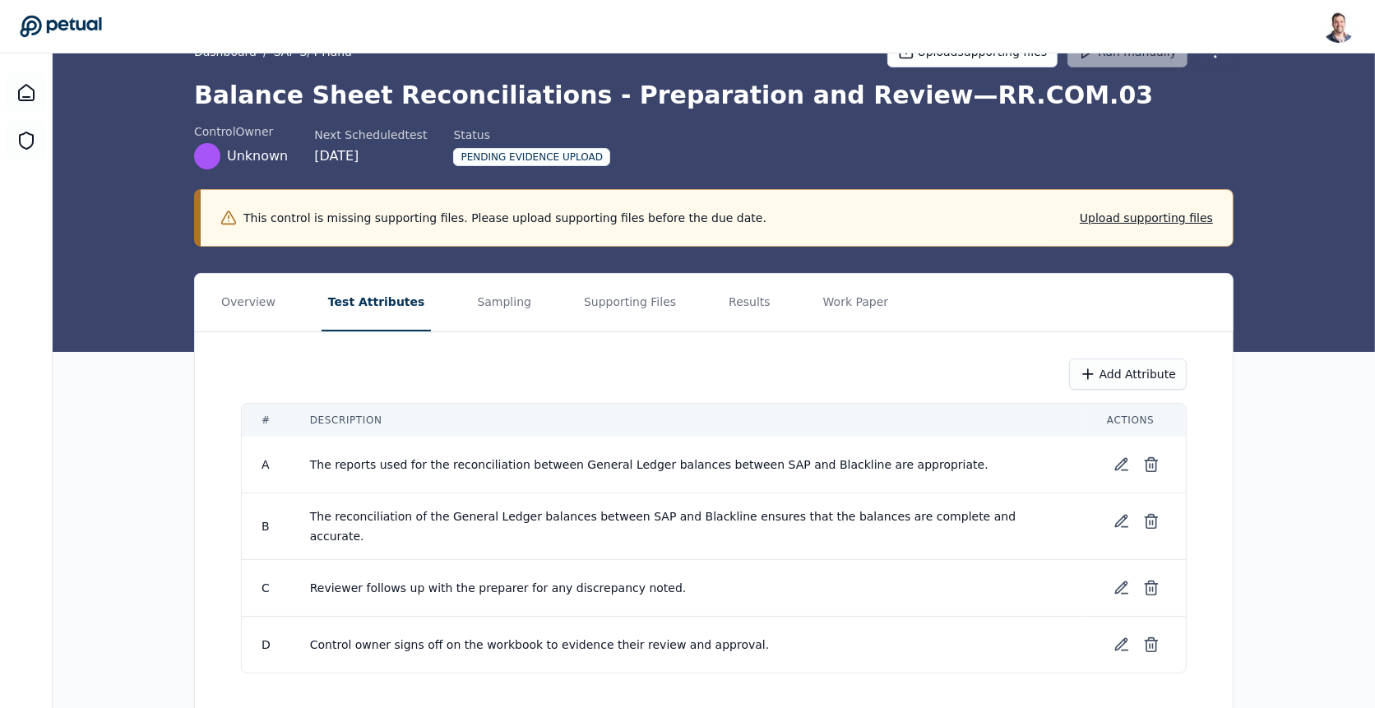
scroll to position [76, 0]
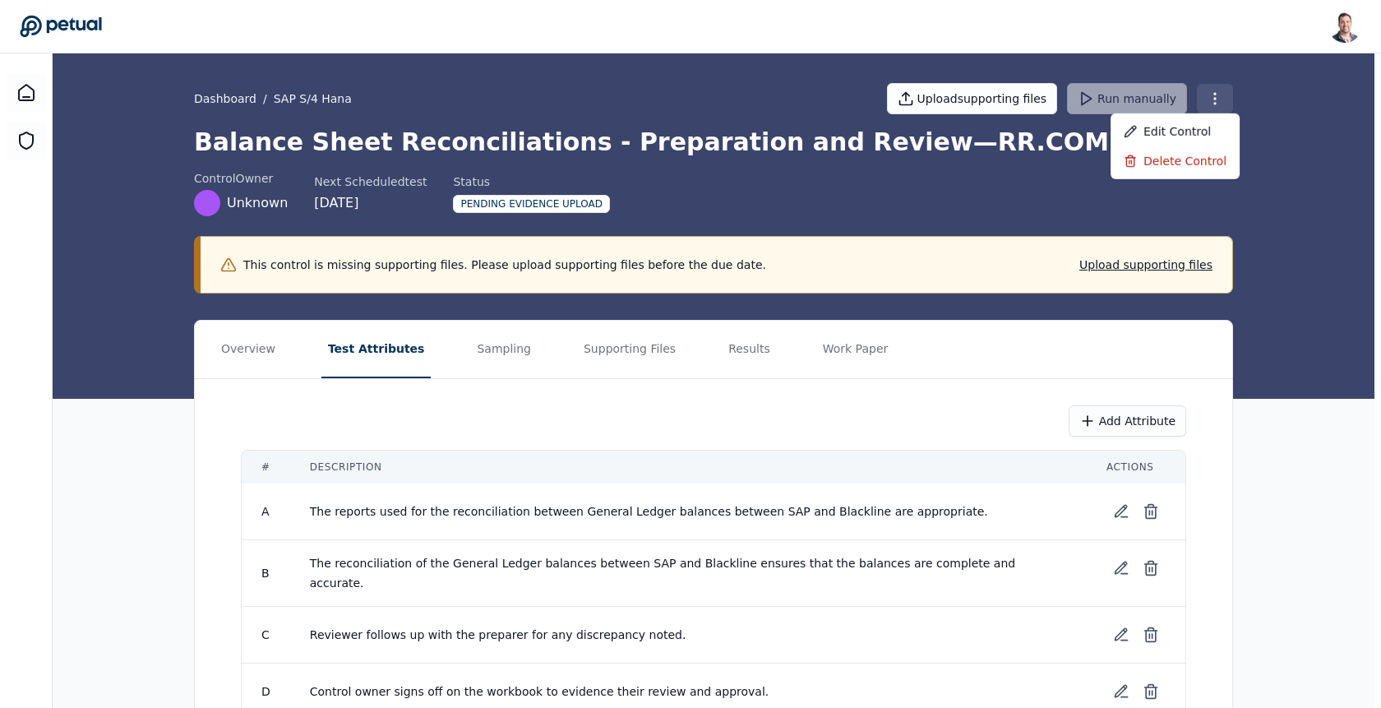
click at [1222, 101] on html "Snir Kodesh snir@petual.ai Sign out Dashboard / SAP S/4 Hana Upload supporting …" at bounding box center [690, 400] width 1381 height 800
click at [1175, 163] on div "Delete control" at bounding box center [1175, 161] width 129 height 30
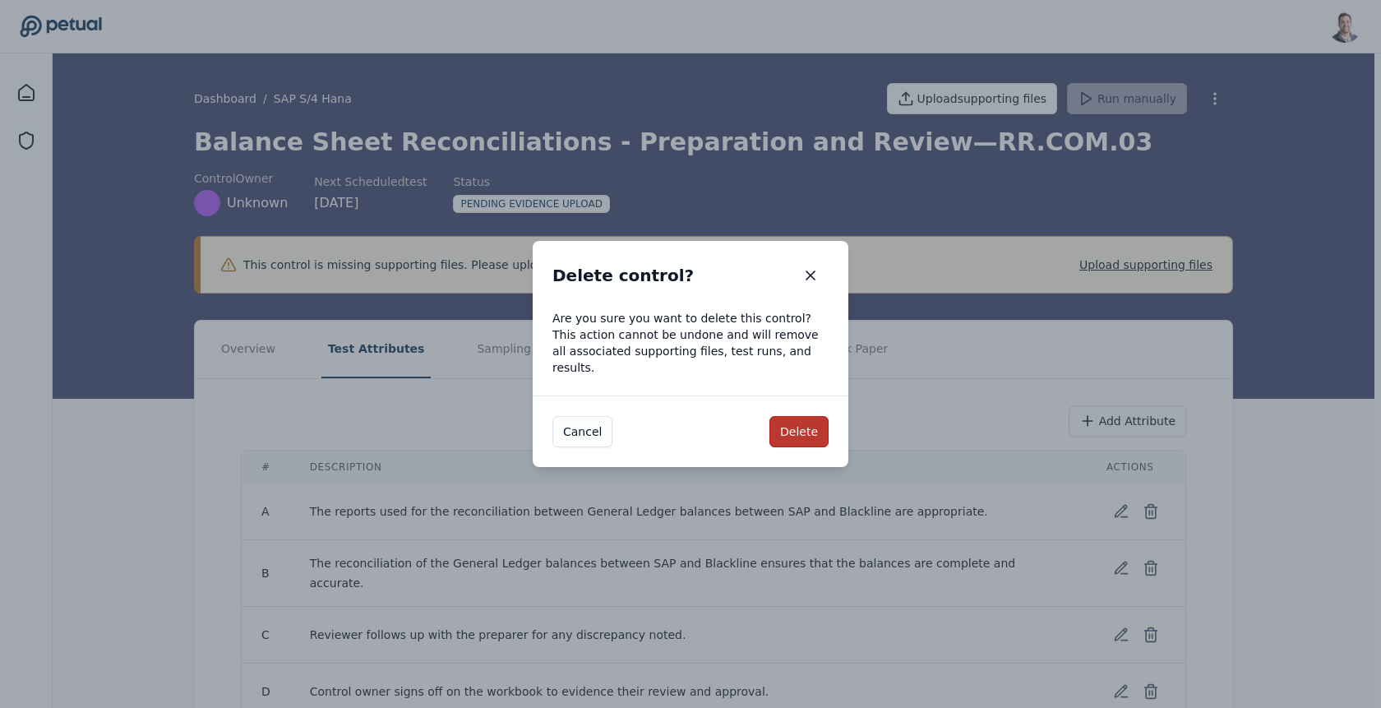
click at [807, 428] on button "Delete" at bounding box center [799, 431] width 59 height 31
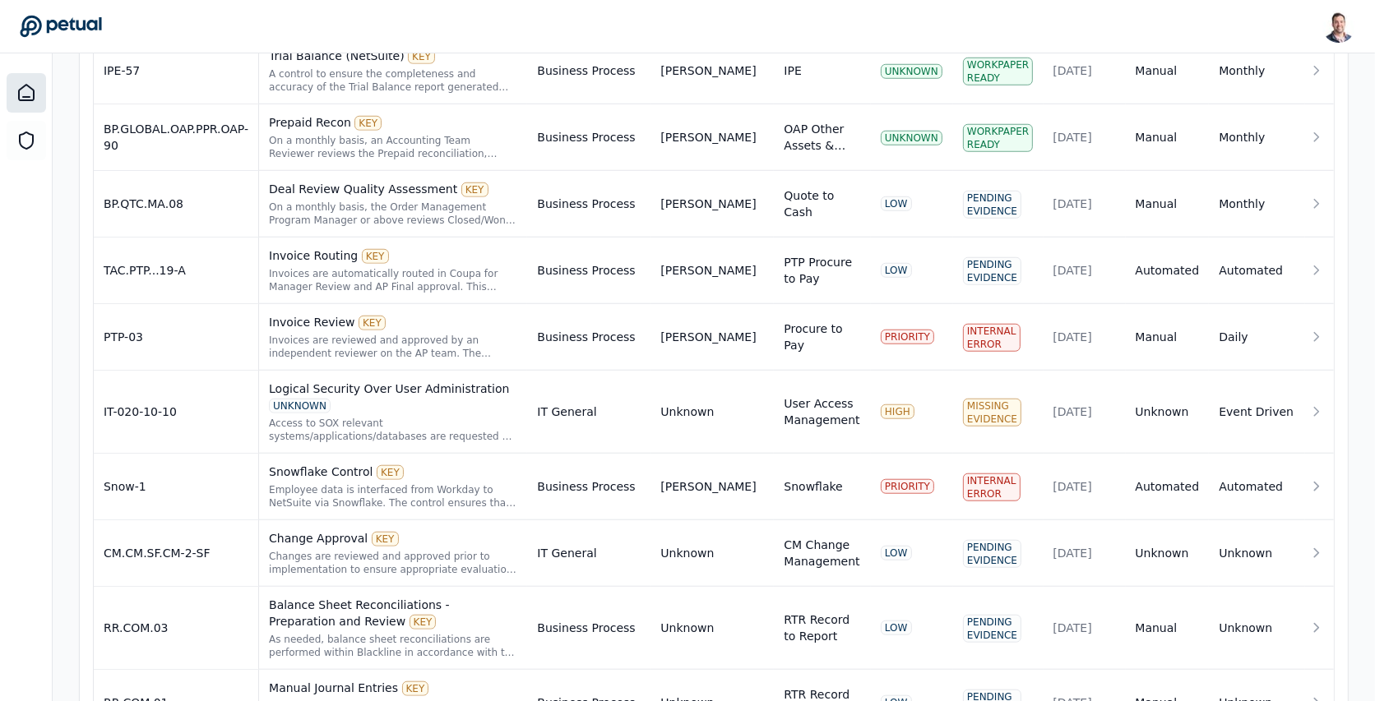
scroll to position [1362, 0]
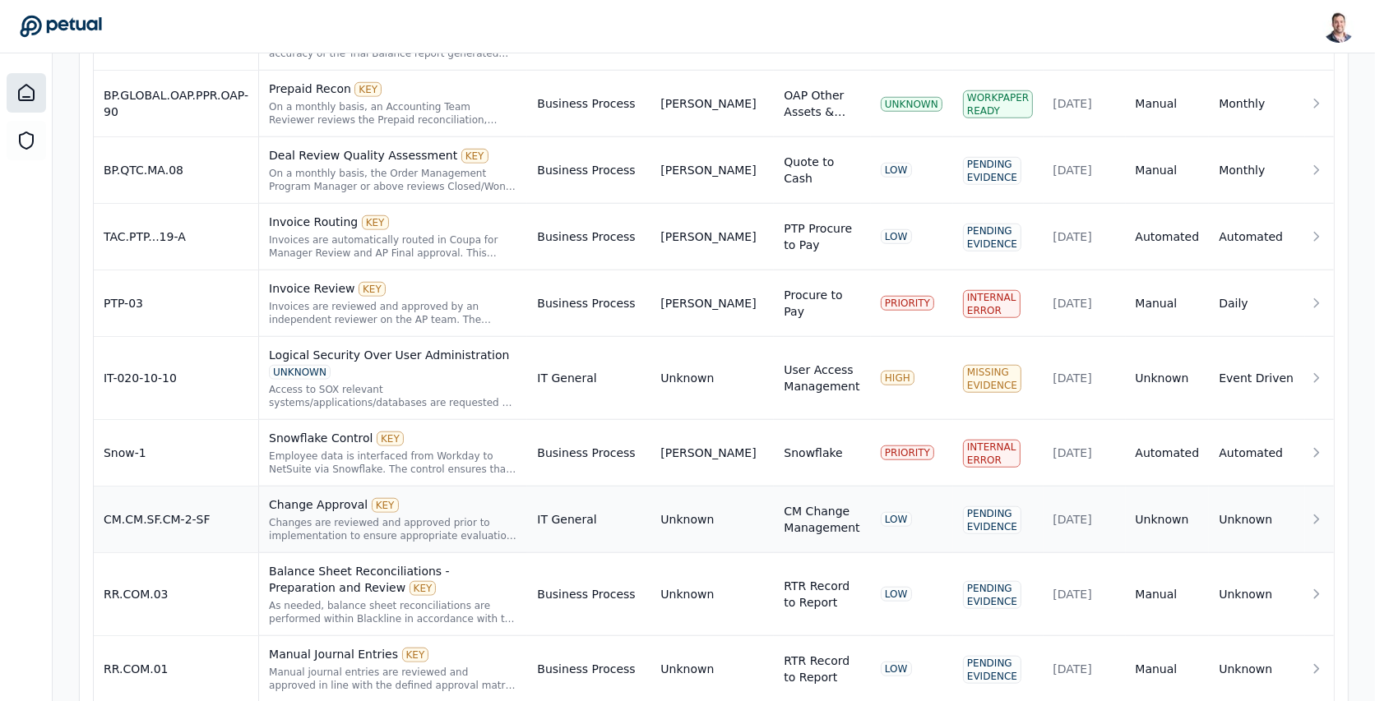
click at [517, 497] on div "Change Approval KEY Changes are reviewed and approved prior to implementation t…" at bounding box center [393, 520] width 248 height 46
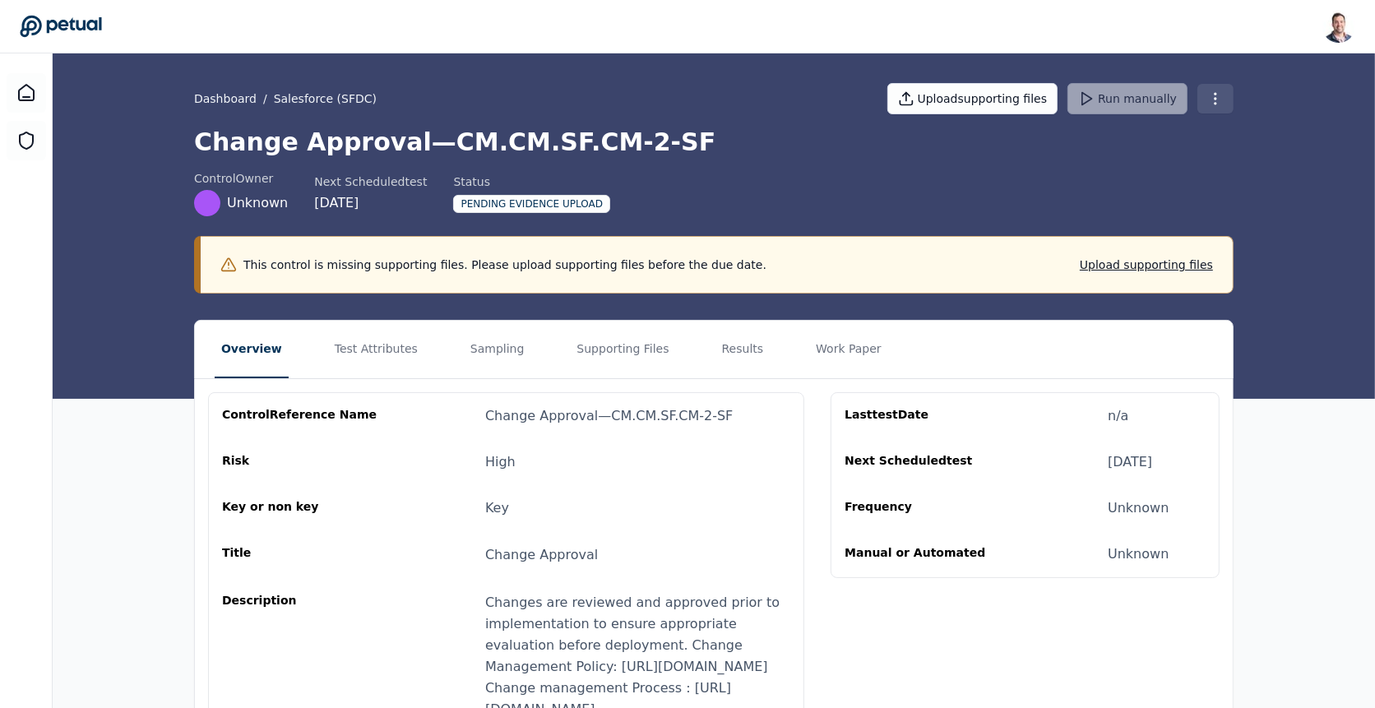
click at [1218, 104] on html "Snir Kodesh snir@petual.ai Sign out Dashboard / Salesforce (SFDC) Upload suppor…" at bounding box center [687, 445] width 1375 height 891
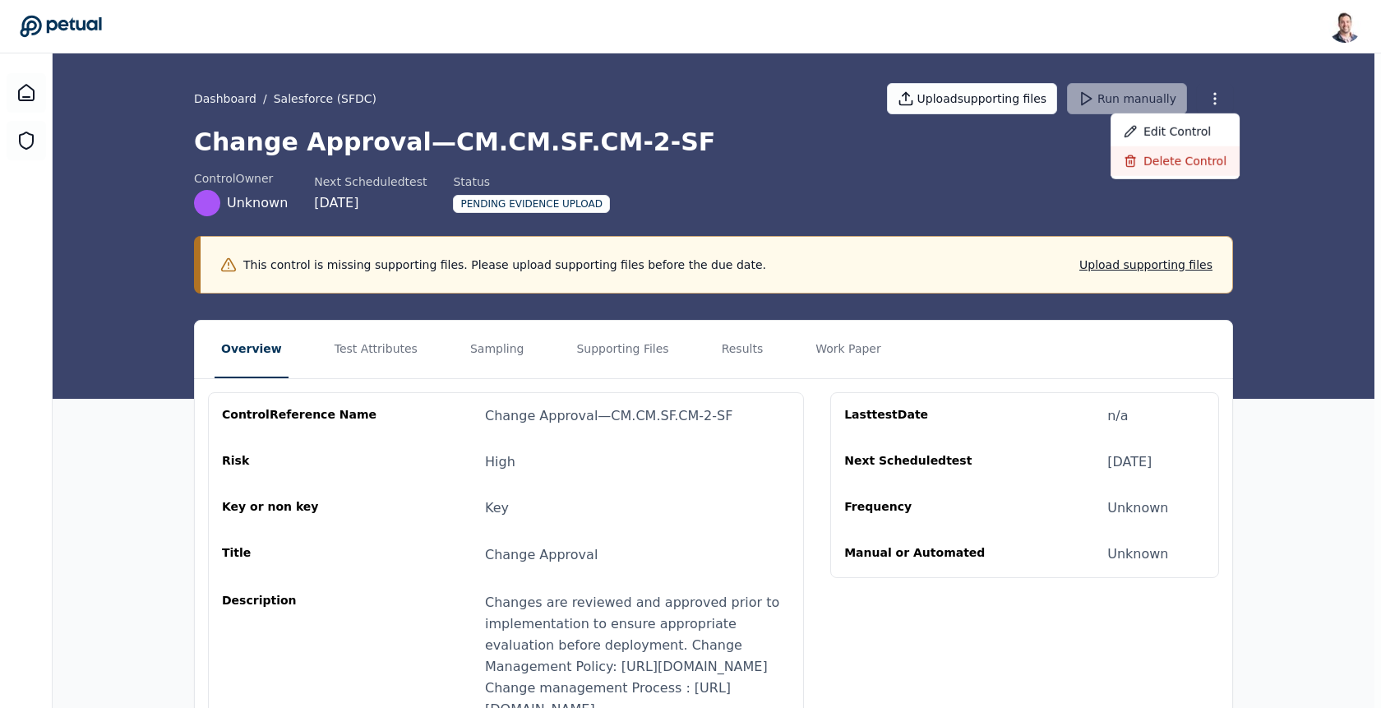
click at [1167, 165] on div "Delete control" at bounding box center [1175, 161] width 129 height 30
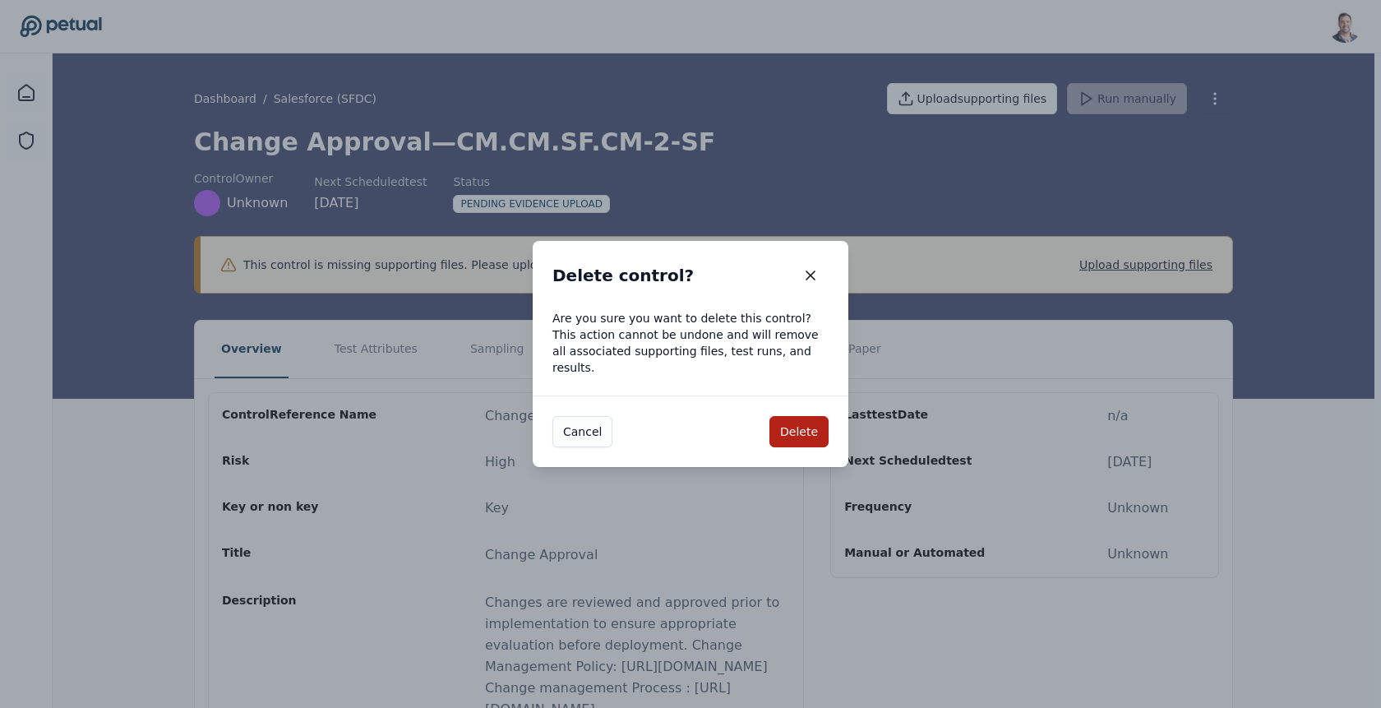
drag, startPoint x: 794, startPoint y: 430, endPoint x: 738, endPoint y: 432, distance: 55.9
click at [738, 432] on div "Cancel Delete" at bounding box center [691, 432] width 316 height 72
click at [581, 430] on button "Cancel" at bounding box center [583, 431] width 60 height 31
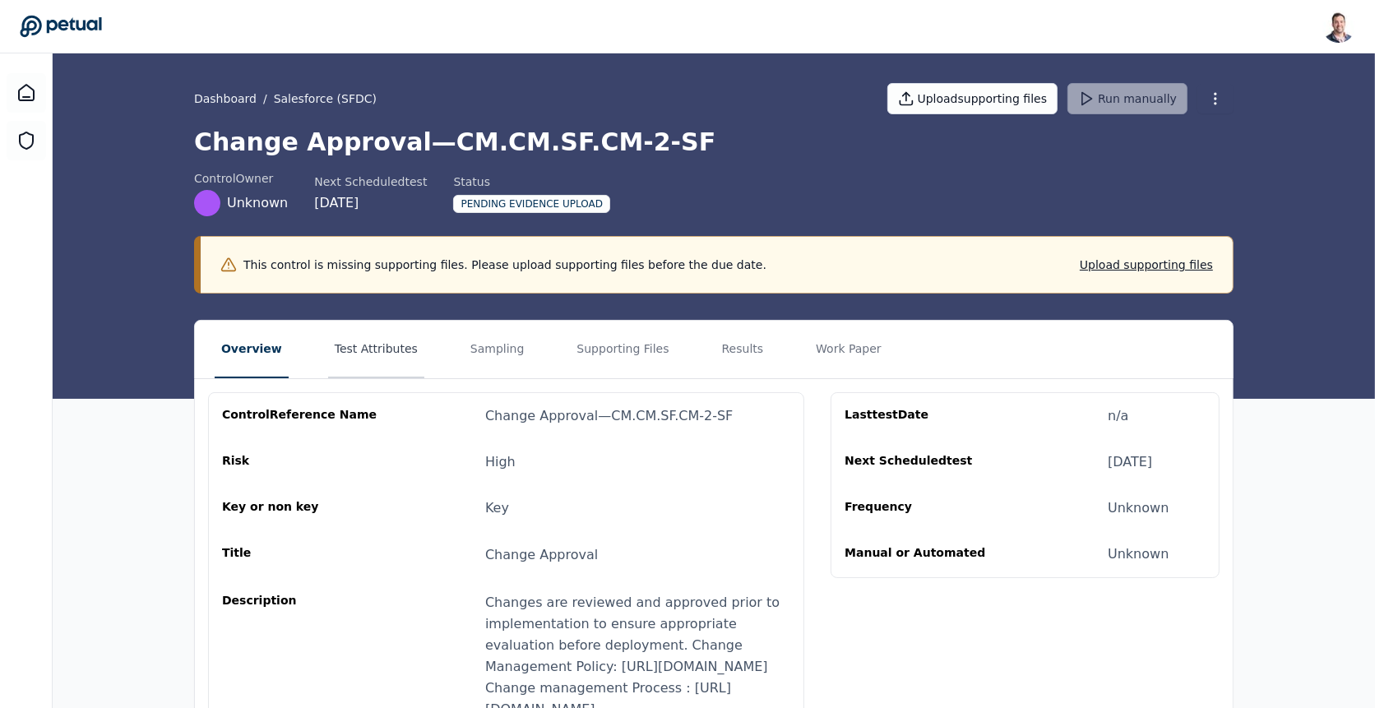
click at [380, 359] on button "Test Attributes" at bounding box center [376, 350] width 96 height 58
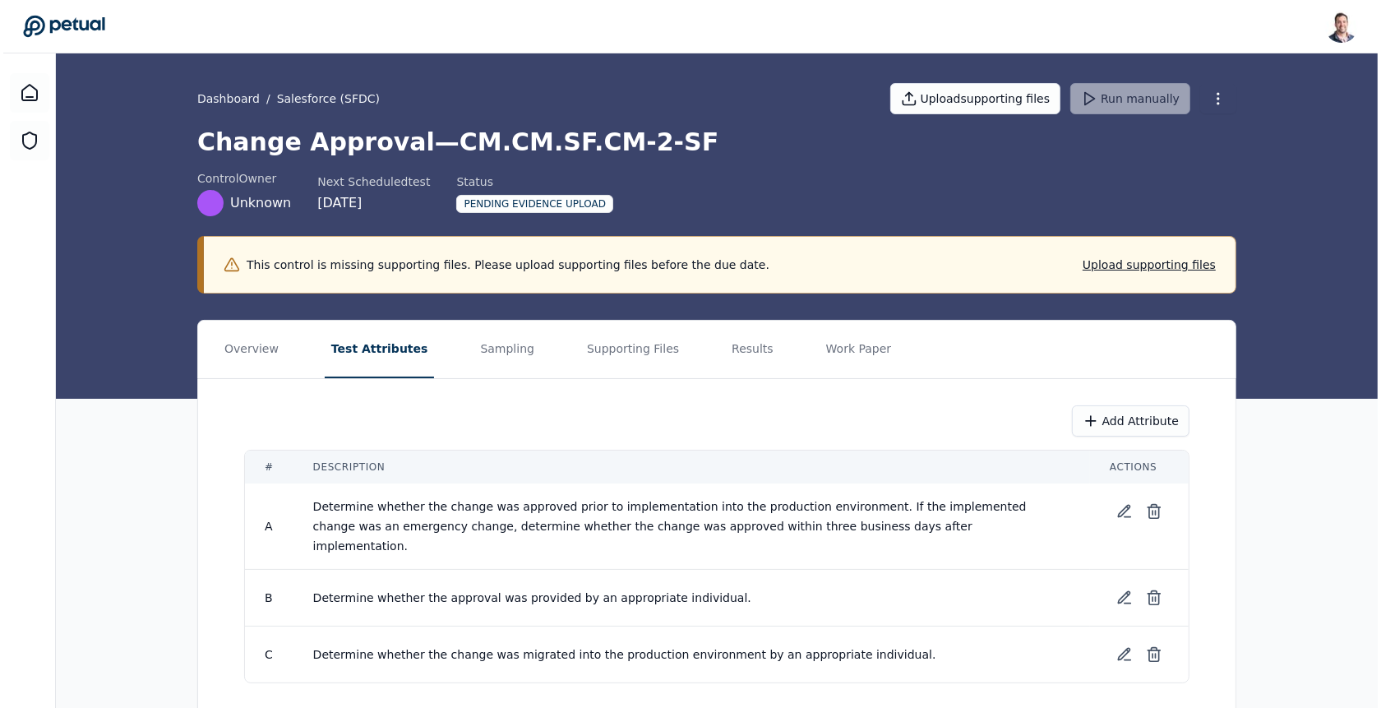
scroll to position [30, 0]
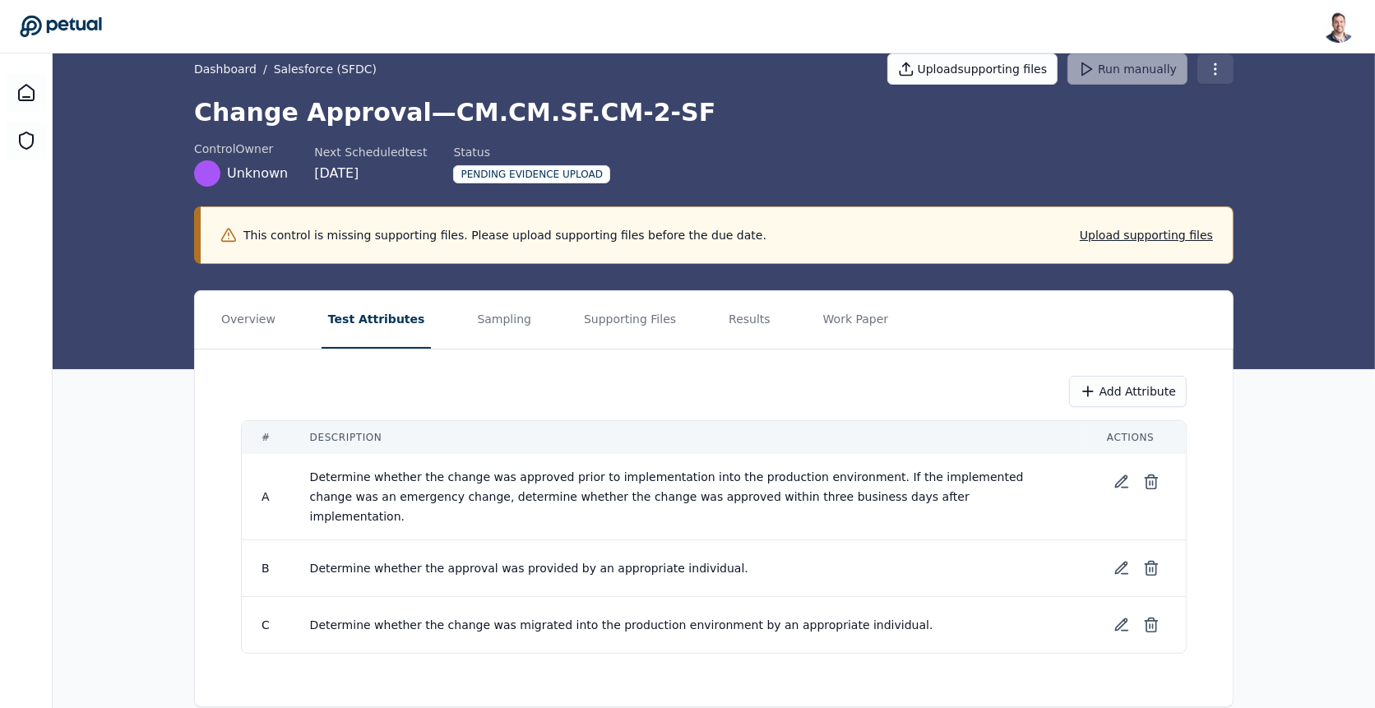
click at [1216, 76] on html "Snir Kodesh snir@petual.ai Sign out Dashboard / Salesforce (SFDC) Upload suppor…" at bounding box center [687, 351] width 1375 height 763
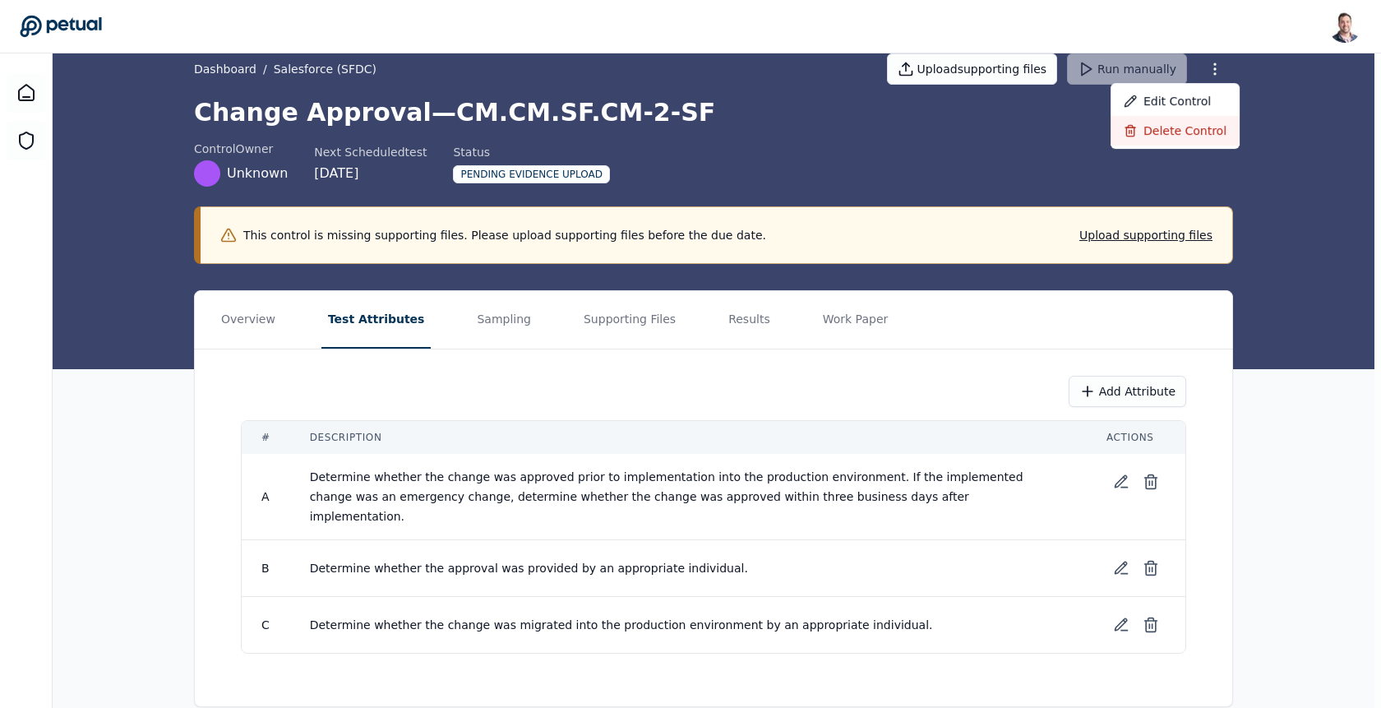
click at [1199, 132] on div "Delete control" at bounding box center [1175, 131] width 129 height 30
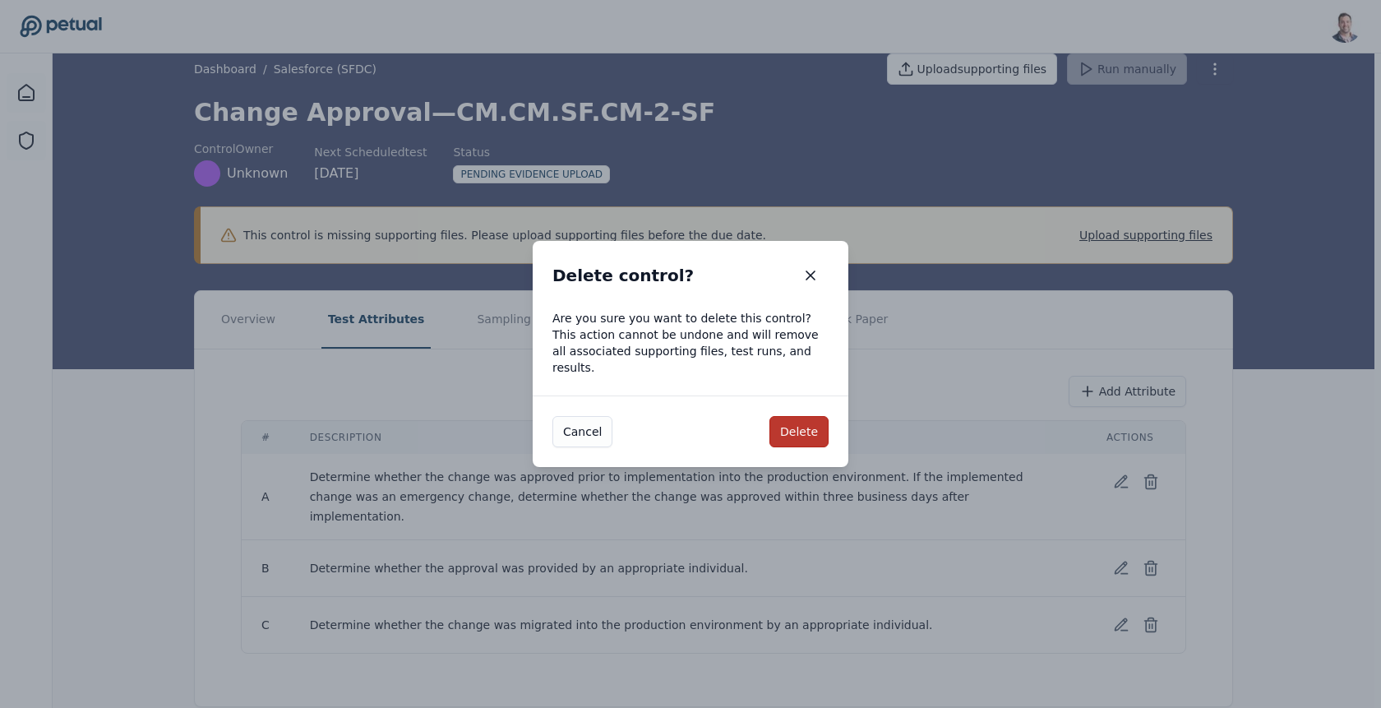
click at [798, 426] on button "Delete" at bounding box center [799, 431] width 59 height 31
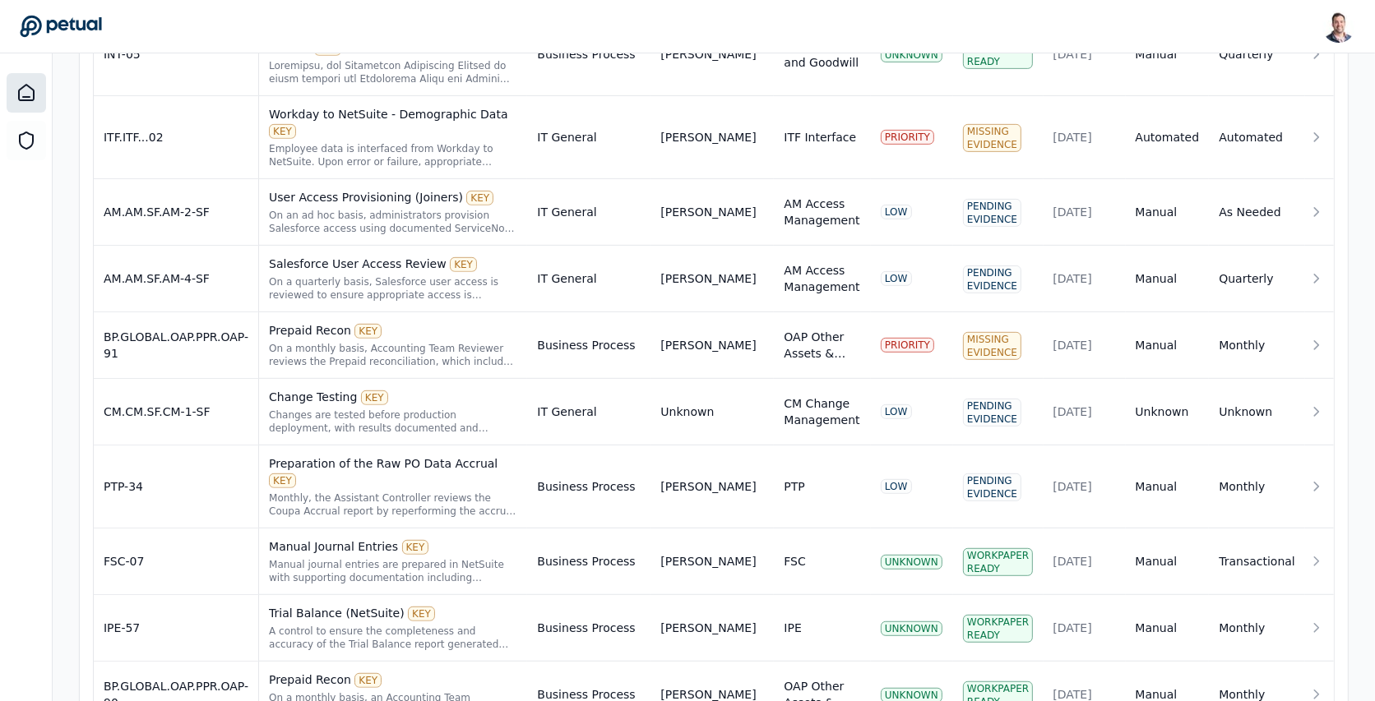
scroll to position [869, 0]
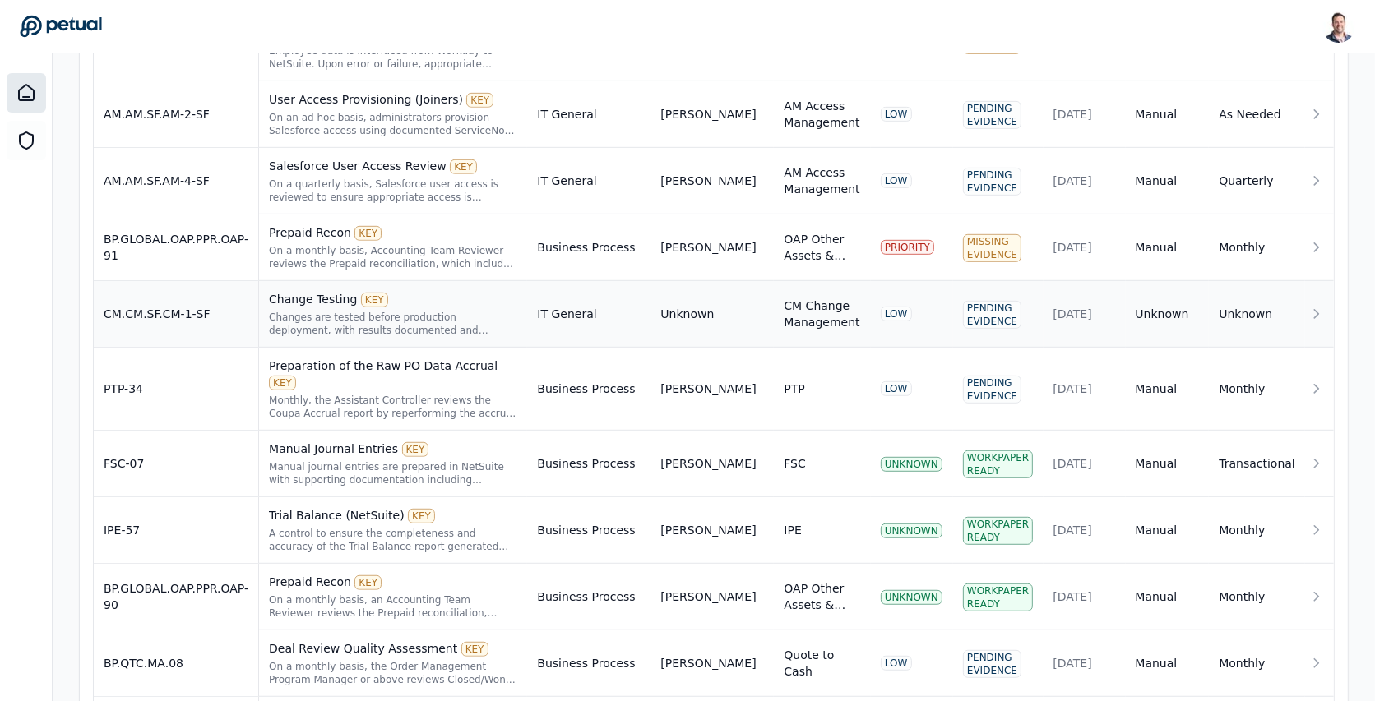
click at [517, 311] on div "Changes are tested before production deployment, with results documented and re…" at bounding box center [393, 324] width 248 height 26
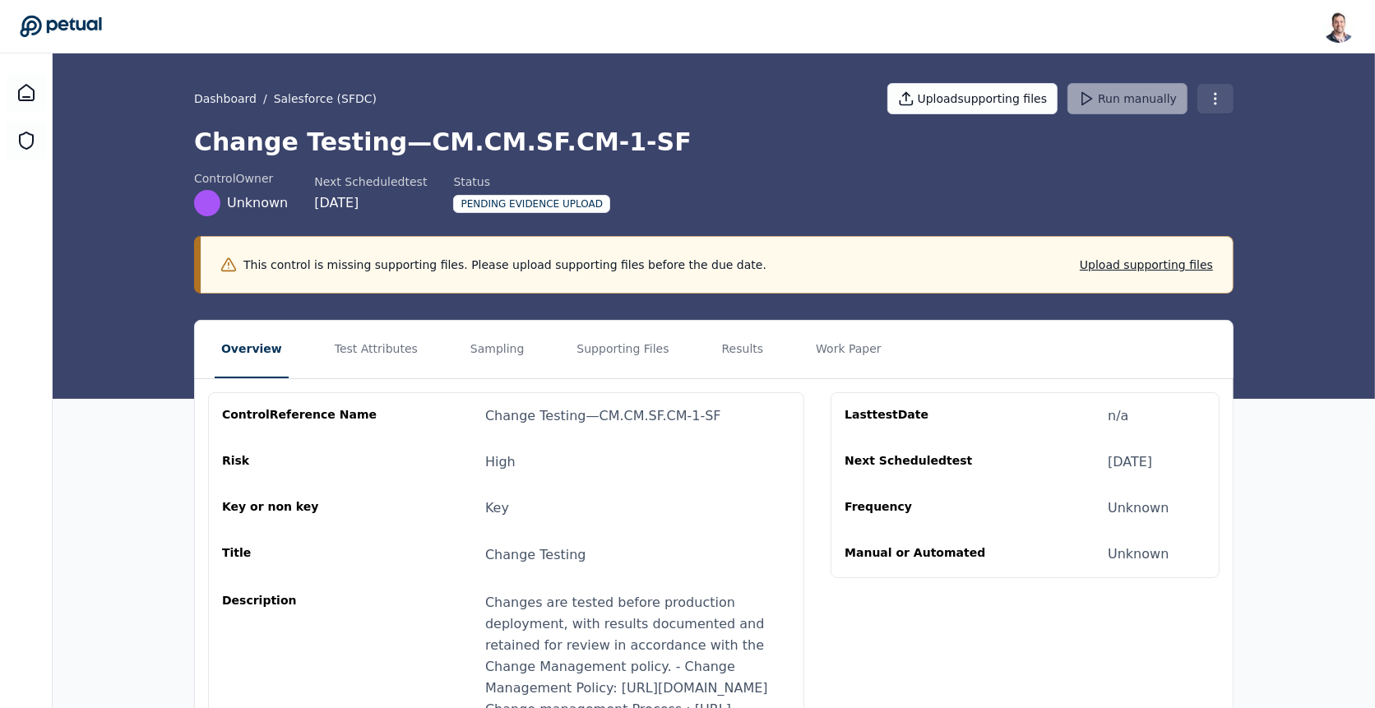
click at [1209, 94] on html "Snir Kodesh snir@petual.ai Sign out Dashboard / Salesforce (SFDC) Upload suppor…" at bounding box center [687, 467] width 1375 height 934
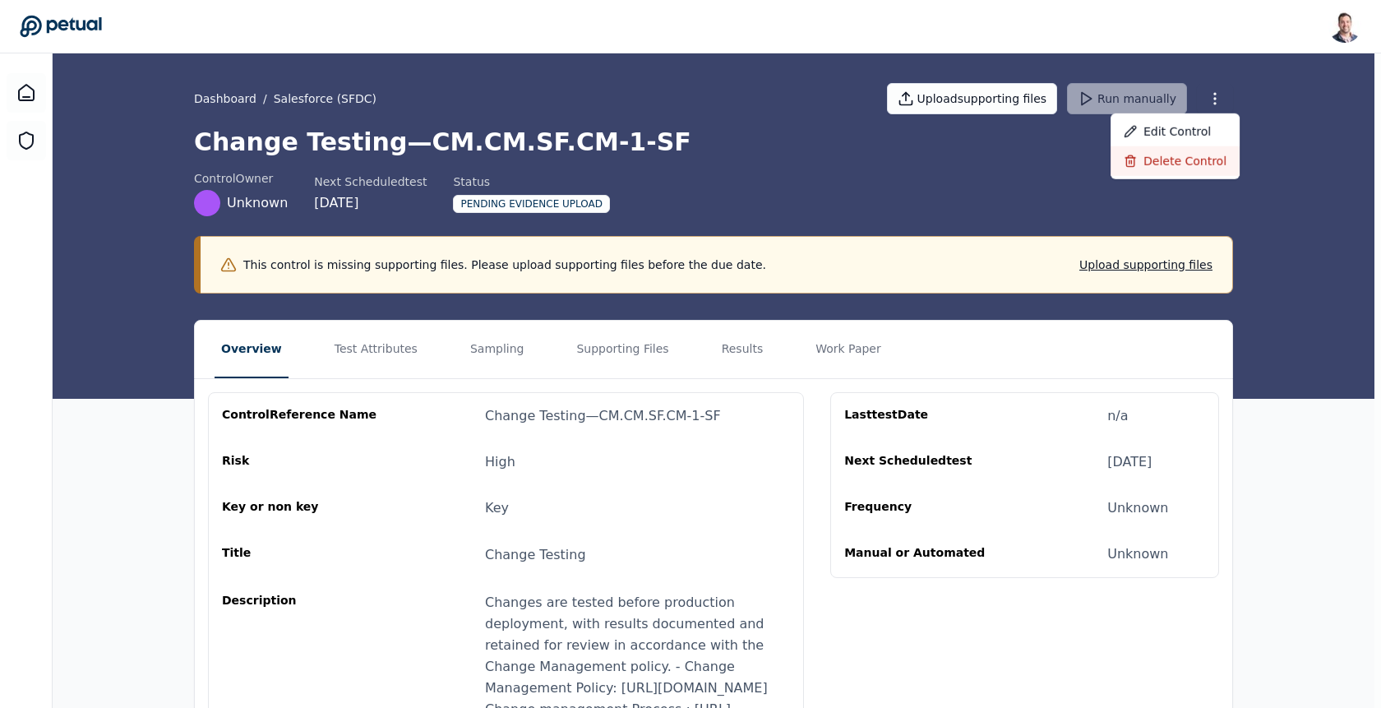
click at [1163, 154] on div "Delete control" at bounding box center [1175, 161] width 129 height 30
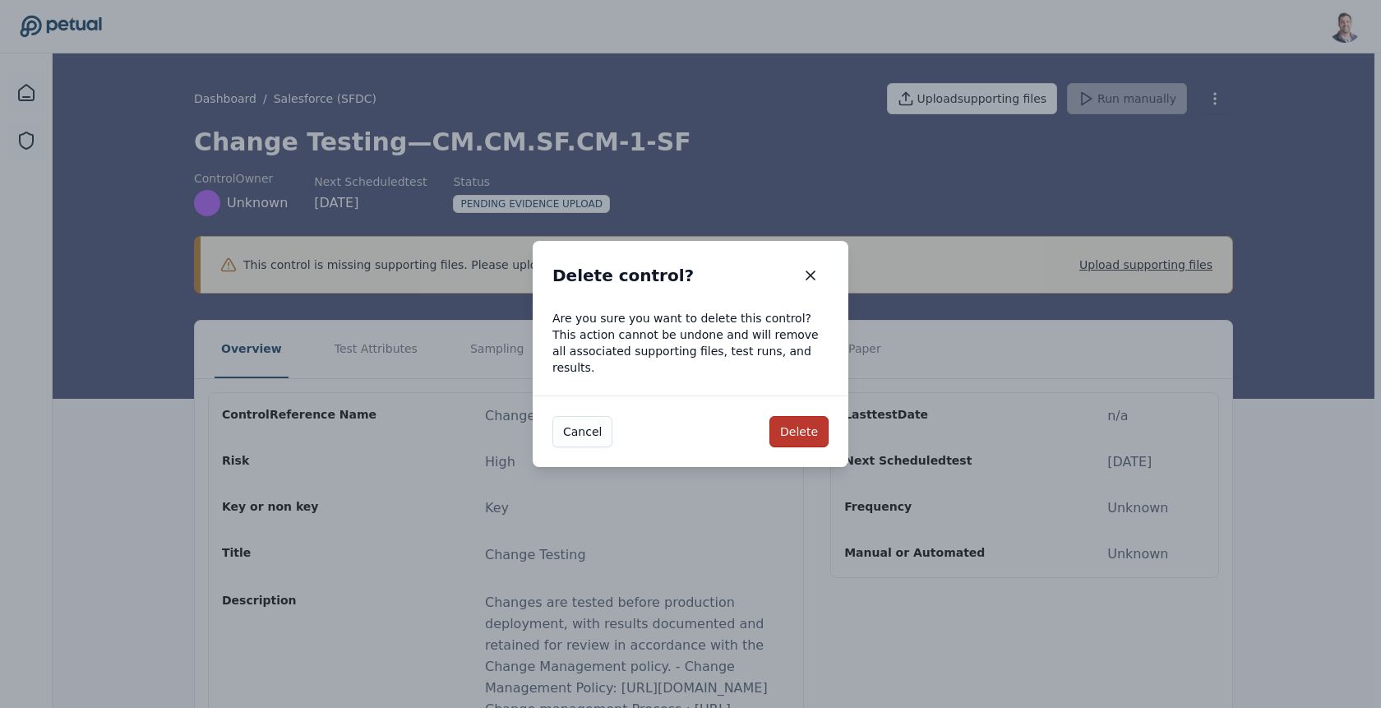
click at [798, 419] on button "Delete" at bounding box center [799, 431] width 59 height 31
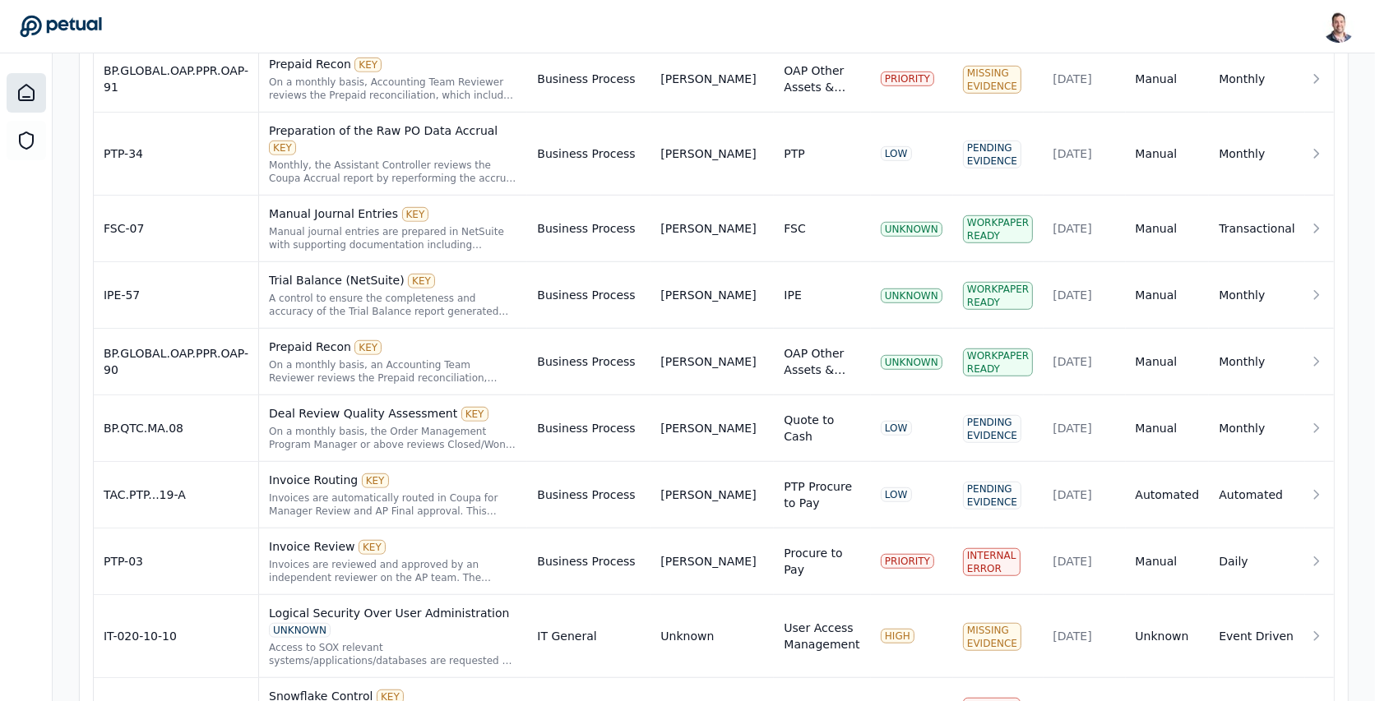
scroll to position [1243, 0]
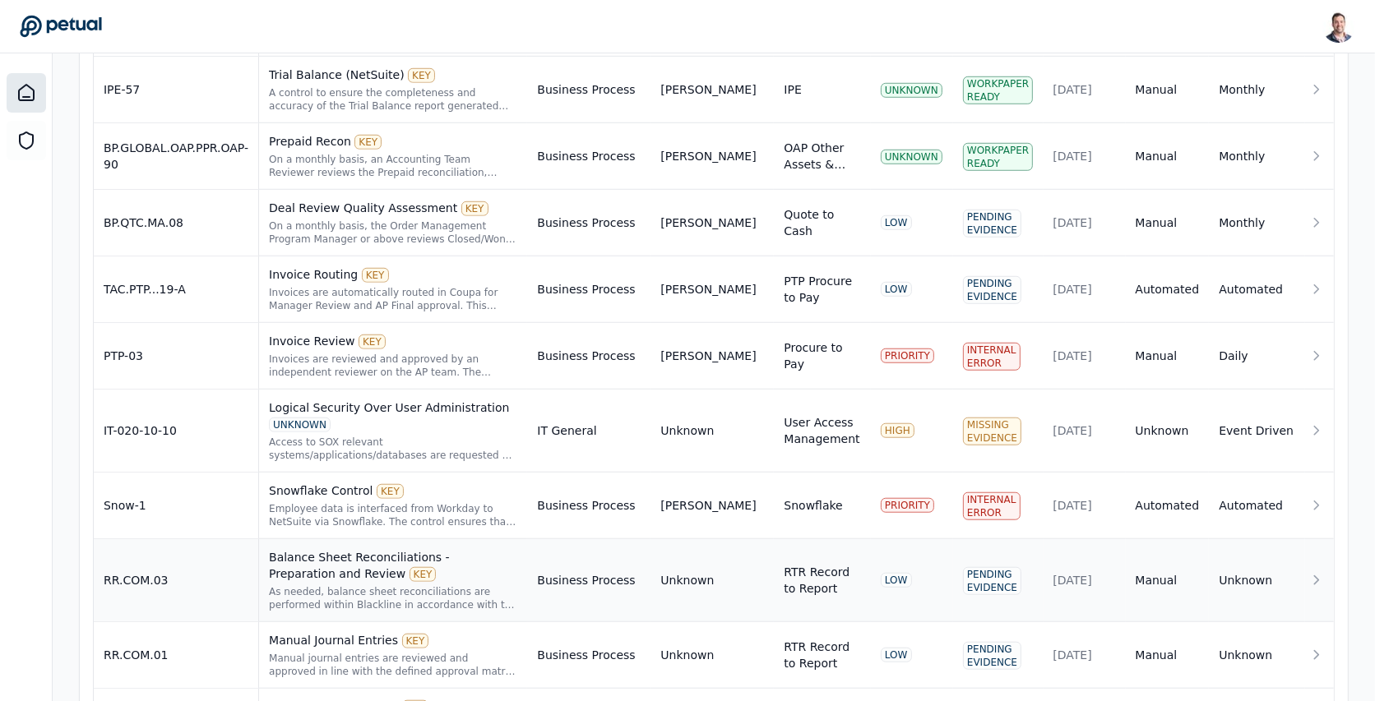
click at [437, 567] on div "KEY" at bounding box center [422, 574] width 27 height 15
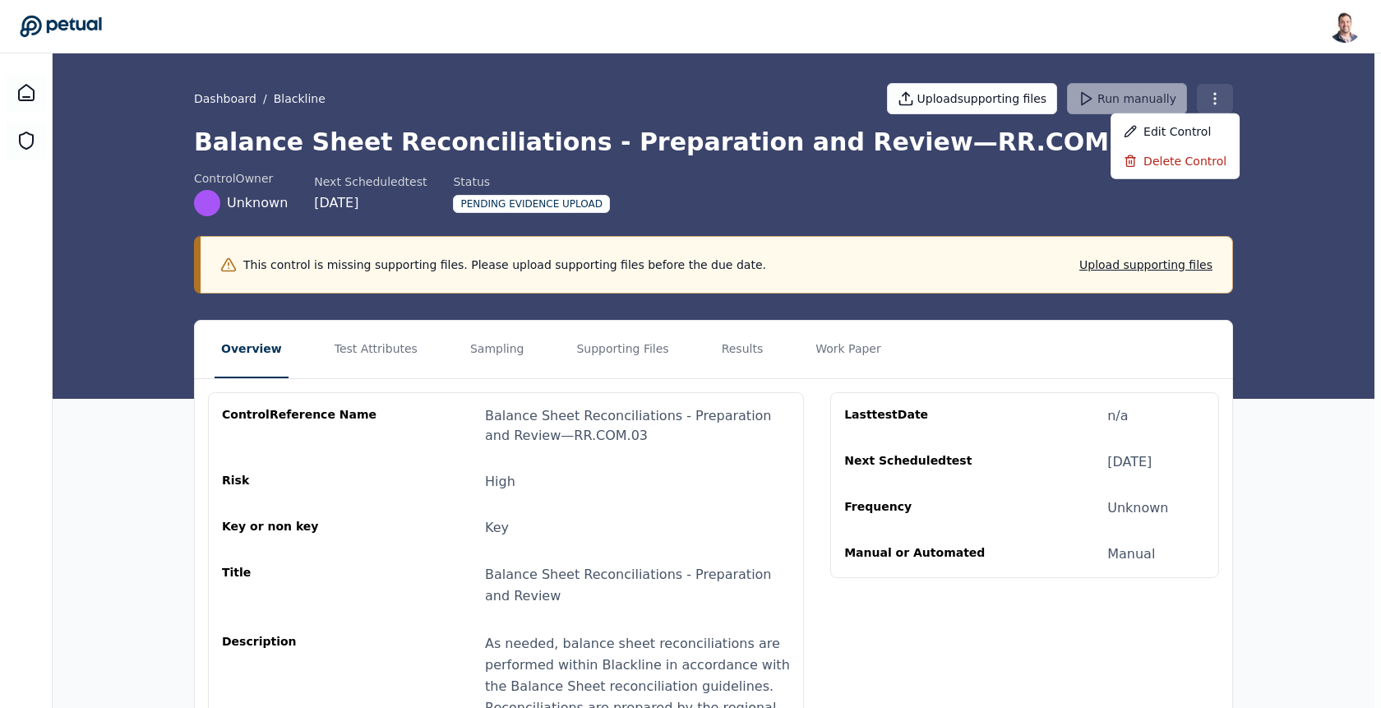
click at [1219, 102] on html "Snir Kodesh snir@petual.ai Sign out Dashboard / Blackline Upload supporting fil…" at bounding box center [690, 530] width 1381 height 1061
click at [1189, 160] on div "Delete control" at bounding box center [1175, 161] width 129 height 30
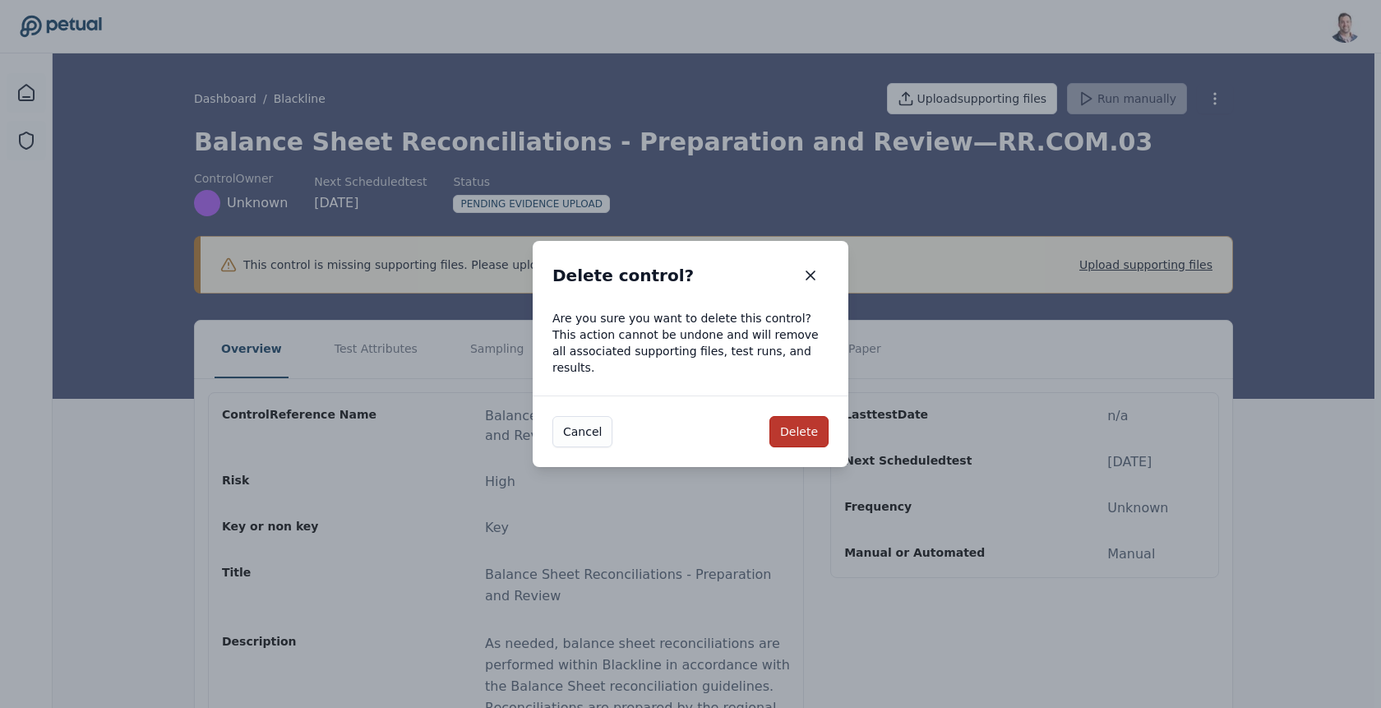
click at [810, 419] on button "Delete" at bounding box center [799, 431] width 59 height 31
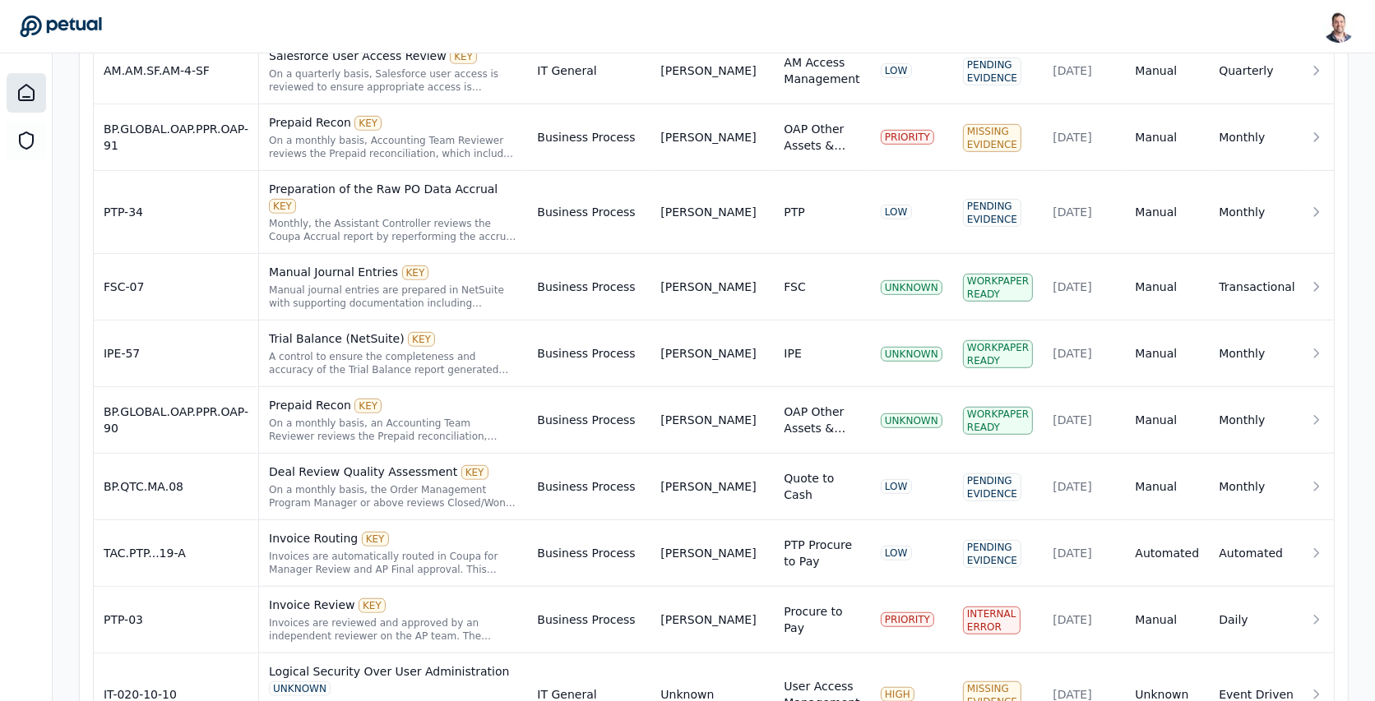
scroll to position [1177, 0]
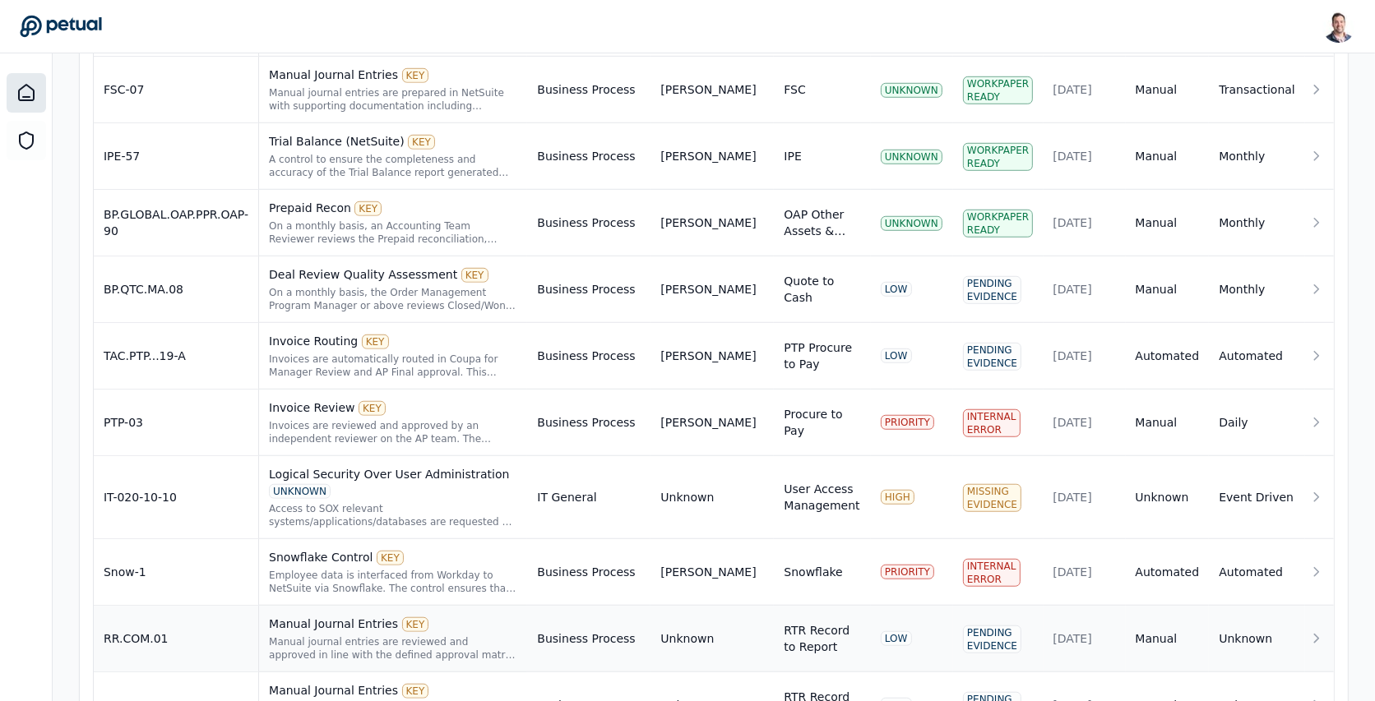
click at [517, 636] on div "Manual journal entries are reviewed and approved in line with the defined appro…" at bounding box center [393, 649] width 248 height 26
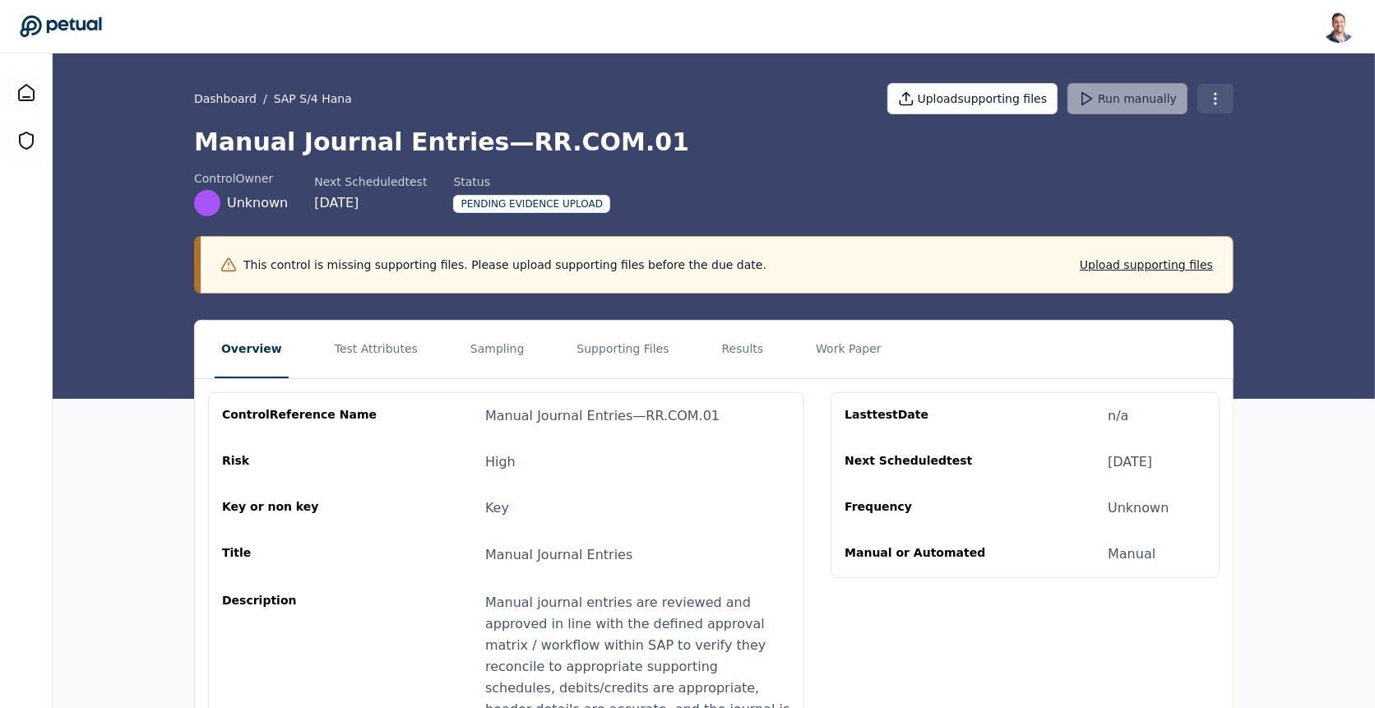
click at [1218, 95] on html "Snir Kodesh snir@petual.ai Sign out Dashboard / SAP S/4 Hana Upload supporting …" at bounding box center [687, 477] width 1375 height 955
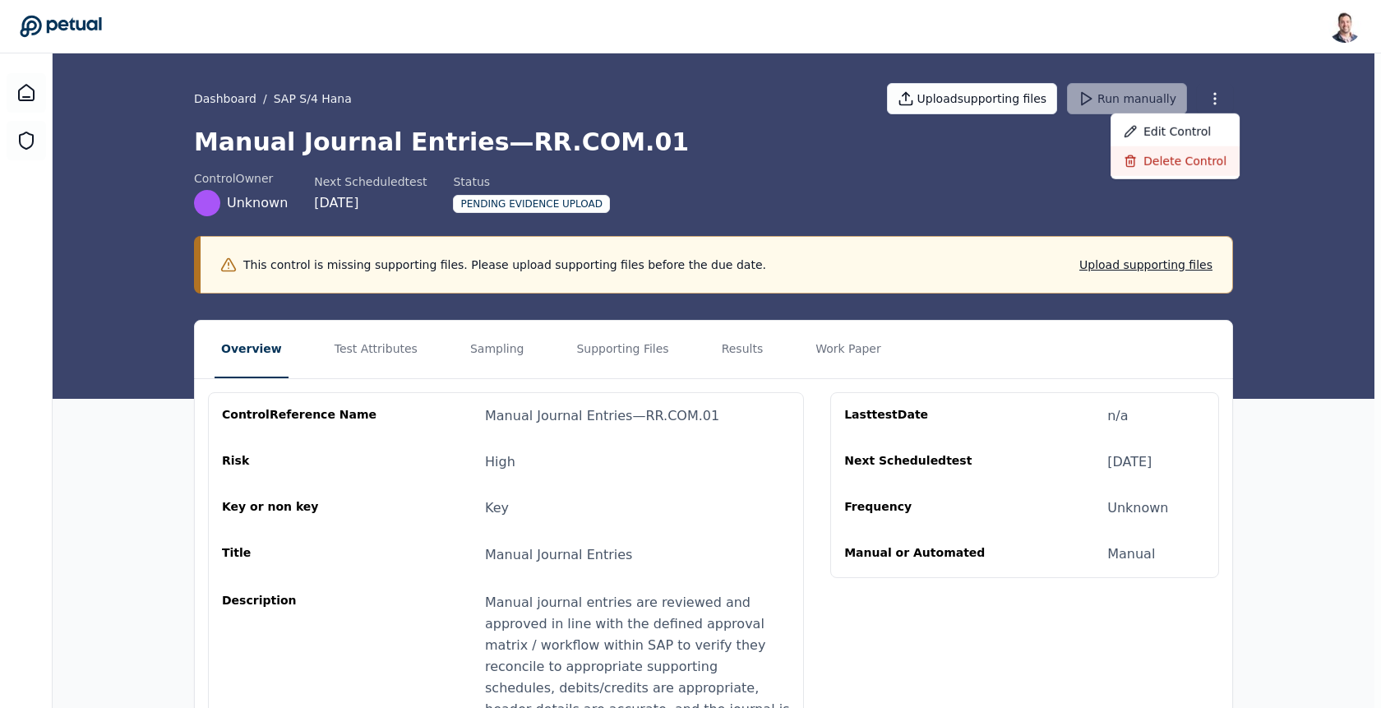
click at [1193, 153] on div "Delete control" at bounding box center [1175, 161] width 129 height 30
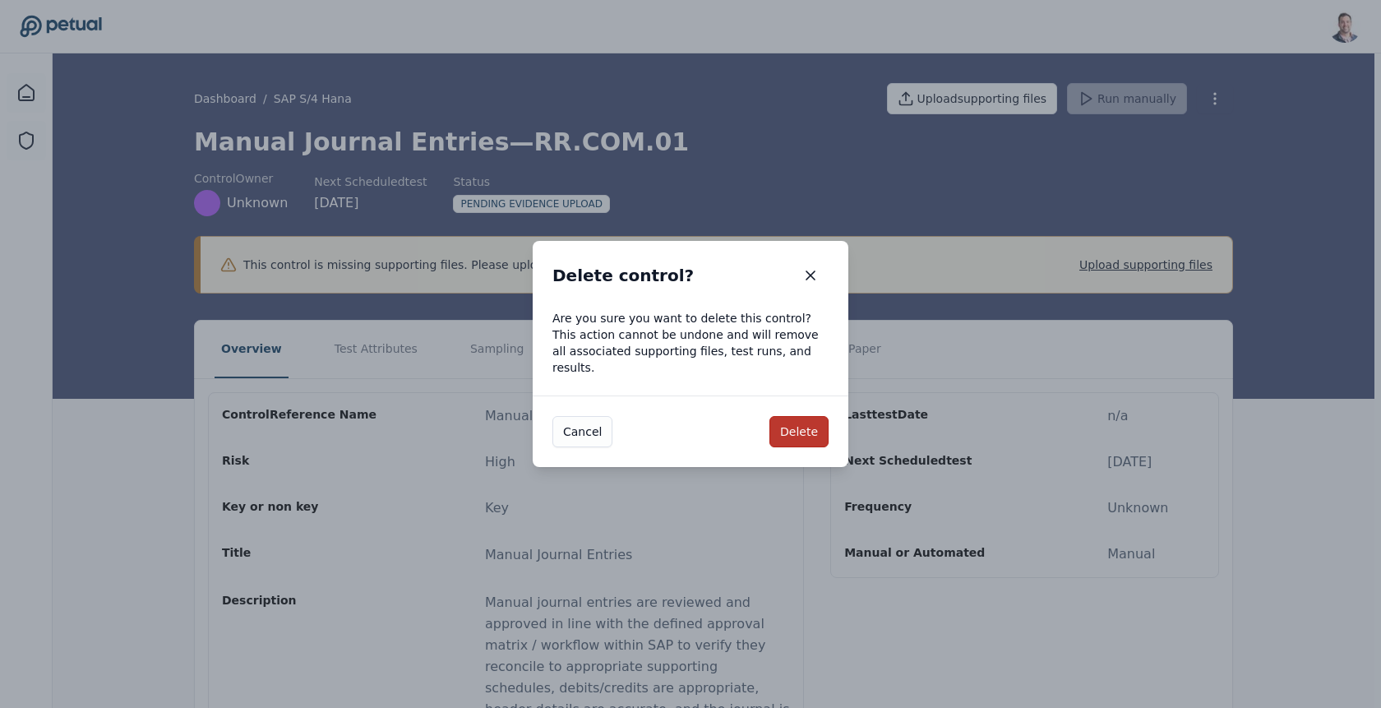
click at [811, 421] on button "Delete" at bounding box center [799, 431] width 59 height 31
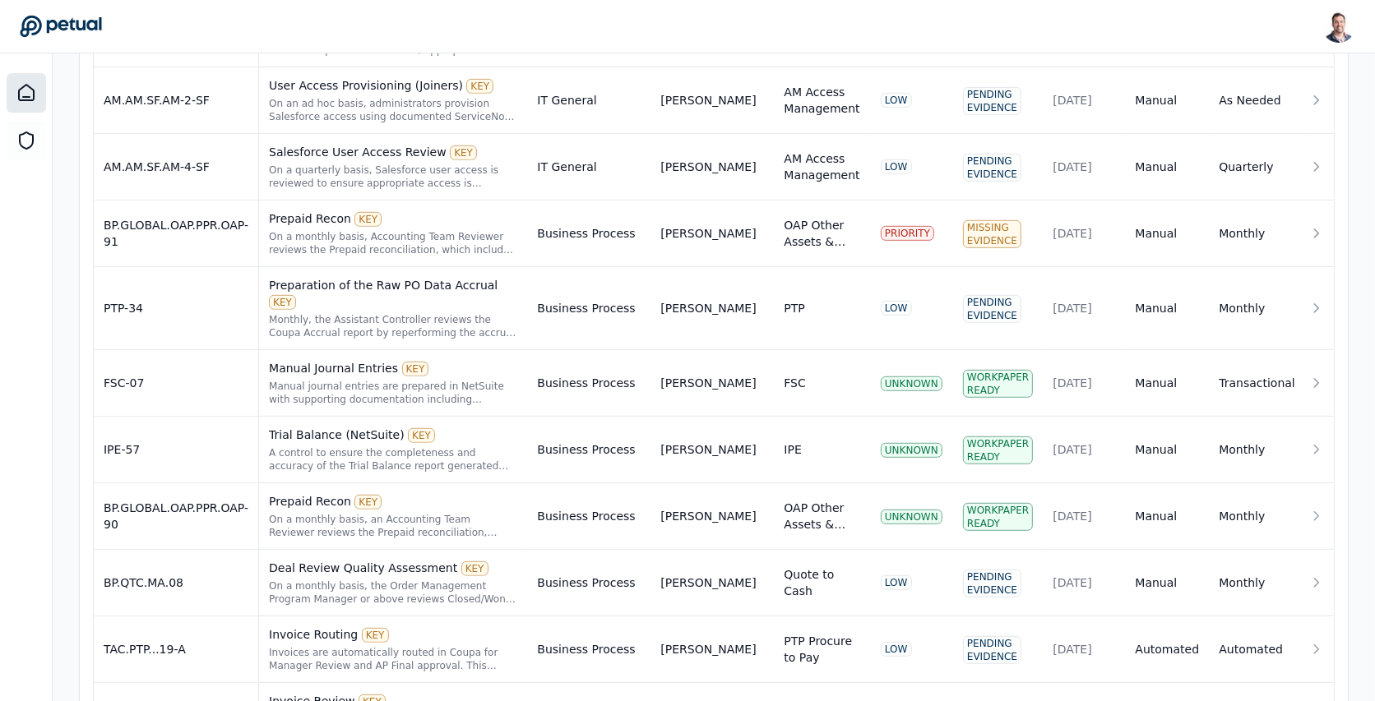
scroll to position [1111, 0]
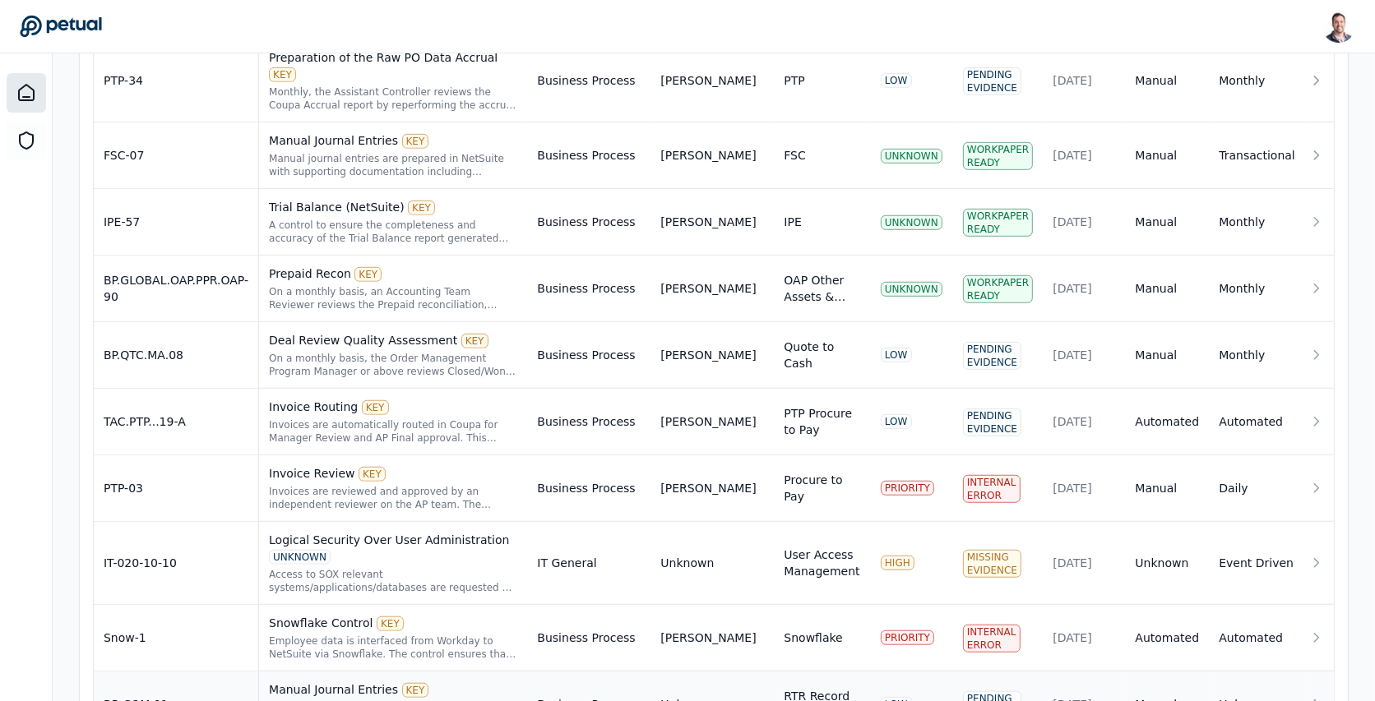
click at [460, 701] on div "Manual journal entries are reviewed and approved in line with the defined appro…" at bounding box center [393, 714] width 248 height 26
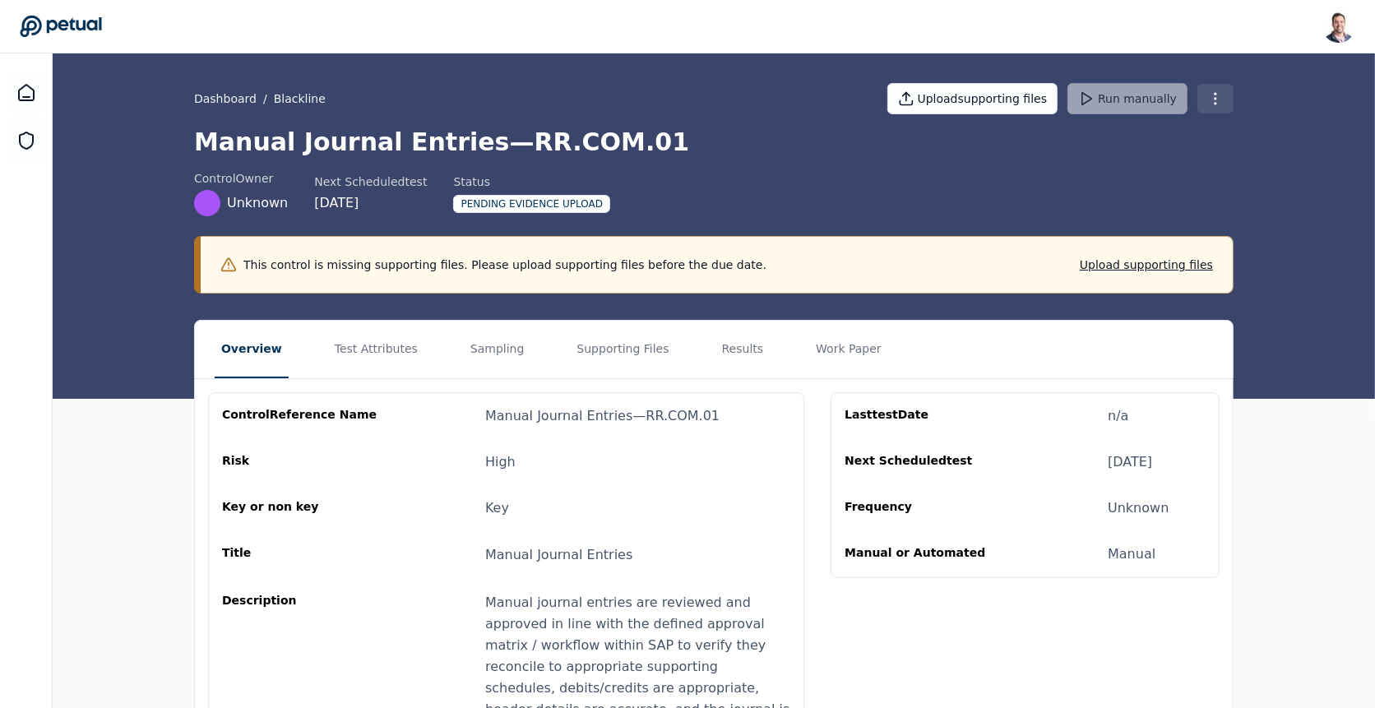
click at [1224, 105] on html "Snir Kodesh snir@petual.ai Sign out Dashboard / Blackline Upload supporting fil…" at bounding box center [687, 477] width 1375 height 955
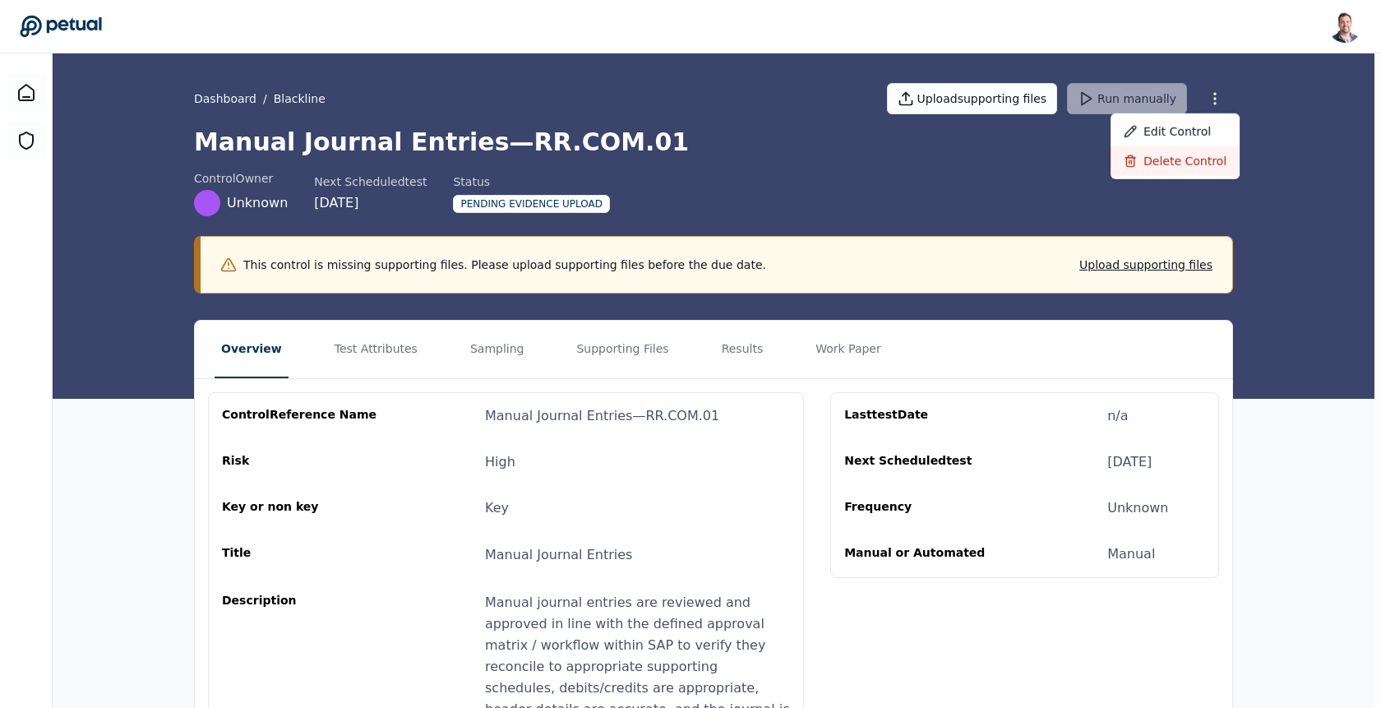
click at [1186, 163] on div "Delete control" at bounding box center [1175, 161] width 129 height 30
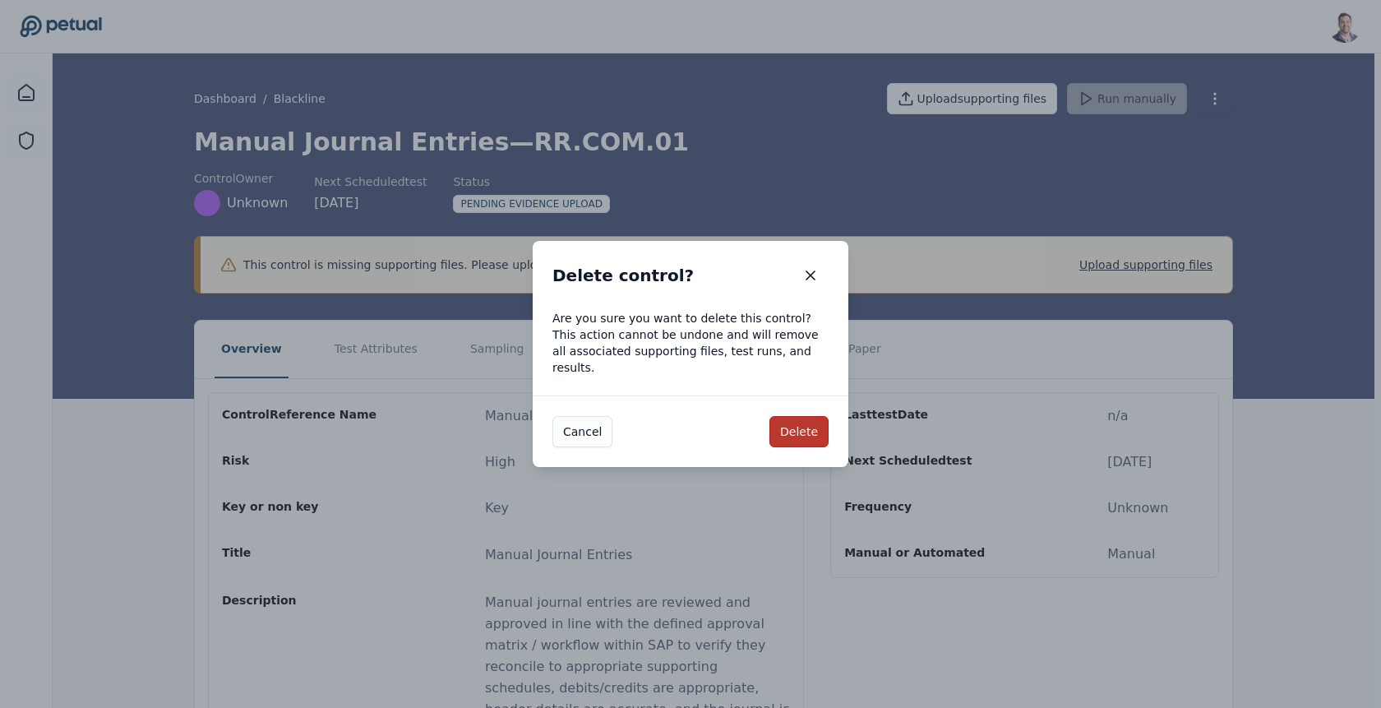
click at [783, 429] on button "Delete" at bounding box center [799, 431] width 59 height 31
